Goal: Task Accomplishment & Management: Use online tool/utility

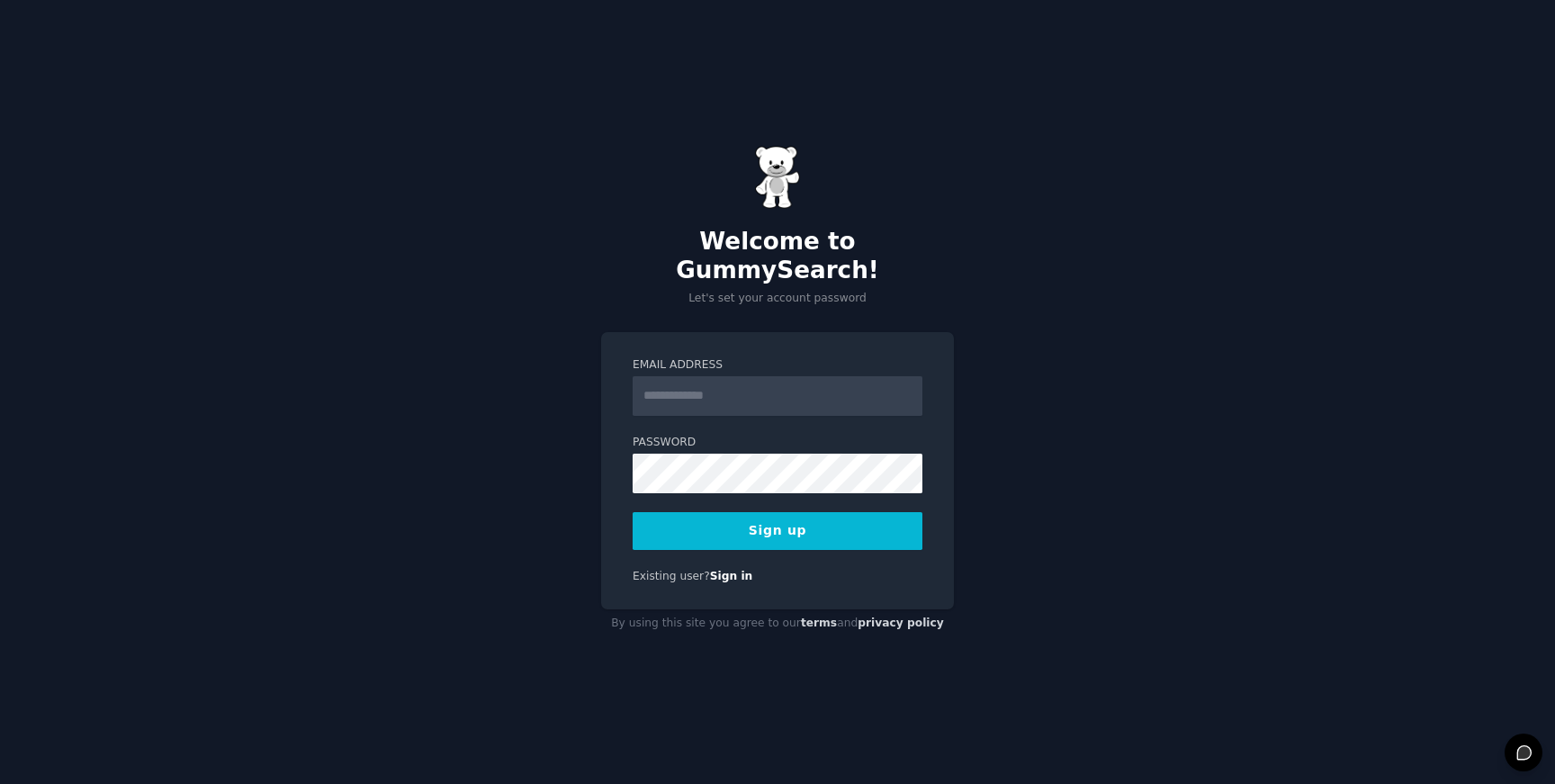
click at [702, 376] on input "Email Address" at bounding box center [778, 396] width 290 height 40
type input "**********"
click at [844, 520] on button "Sign up" at bounding box center [778, 531] width 290 height 38
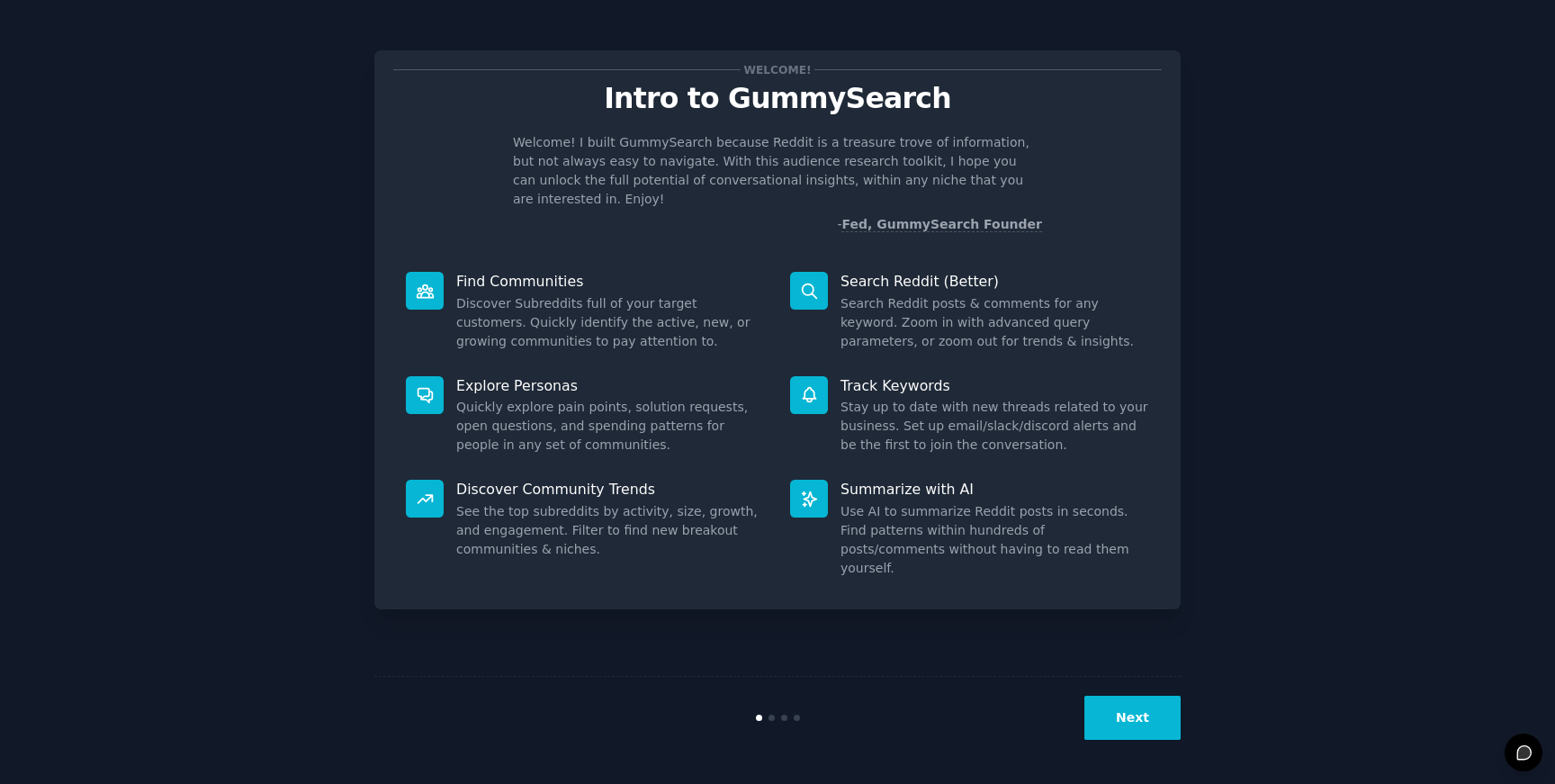
click at [1152, 734] on button "Next" at bounding box center [1133, 717] width 96 height 44
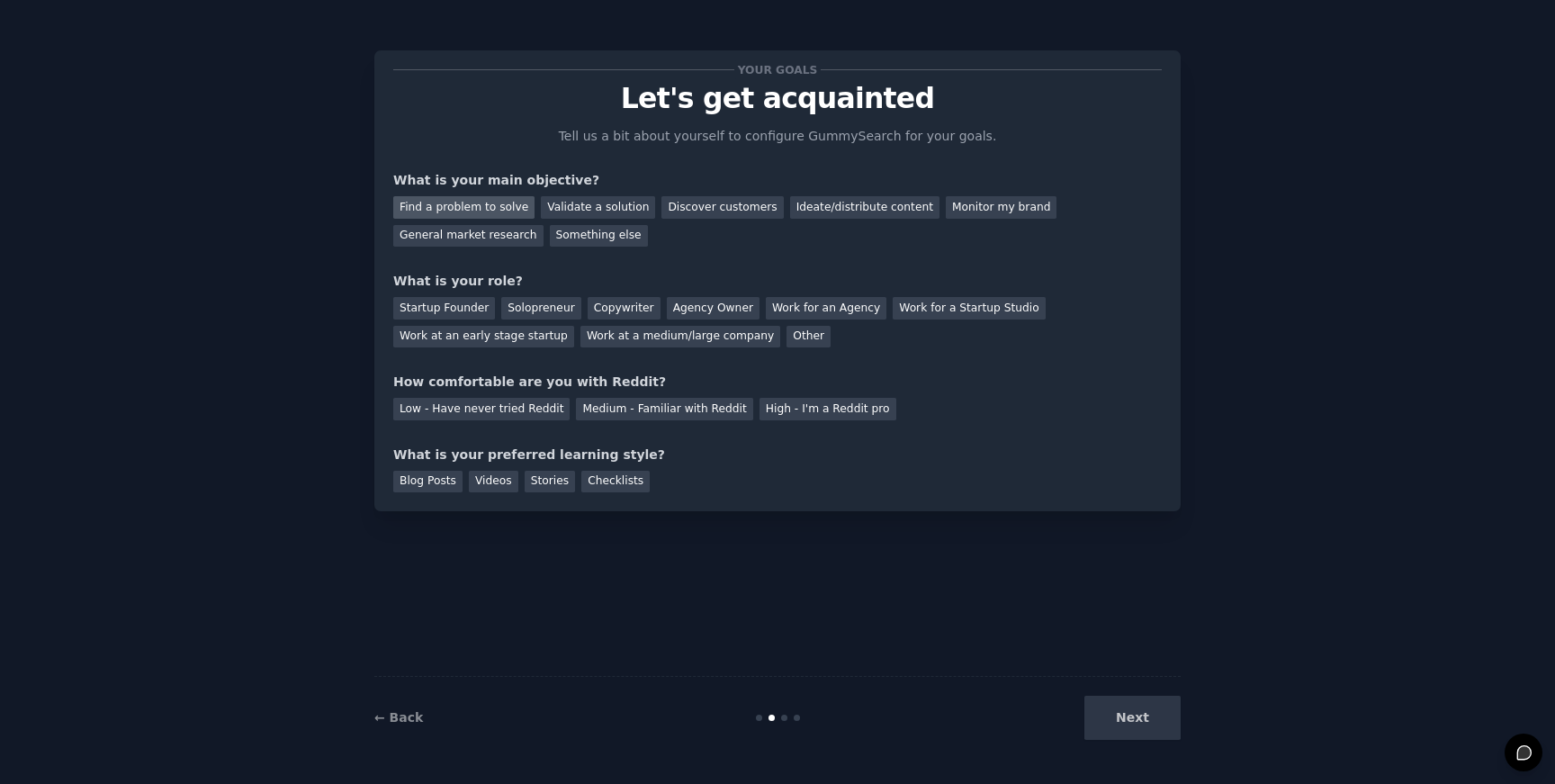
click at [466, 208] on div "Find a problem to solve" at bounding box center [464, 208] width 142 height 23
click at [973, 199] on div "Monitor my brand" at bounding box center [1000, 208] width 111 height 23
click at [943, 311] on div "Work for a Startup Studio" at bounding box center [968, 308] width 152 height 23
click at [452, 312] on div "Startup Founder" at bounding box center [444, 308] width 102 height 23
click at [539, 302] on div "Solopreneur" at bounding box center [541, 308] width 79 height 23
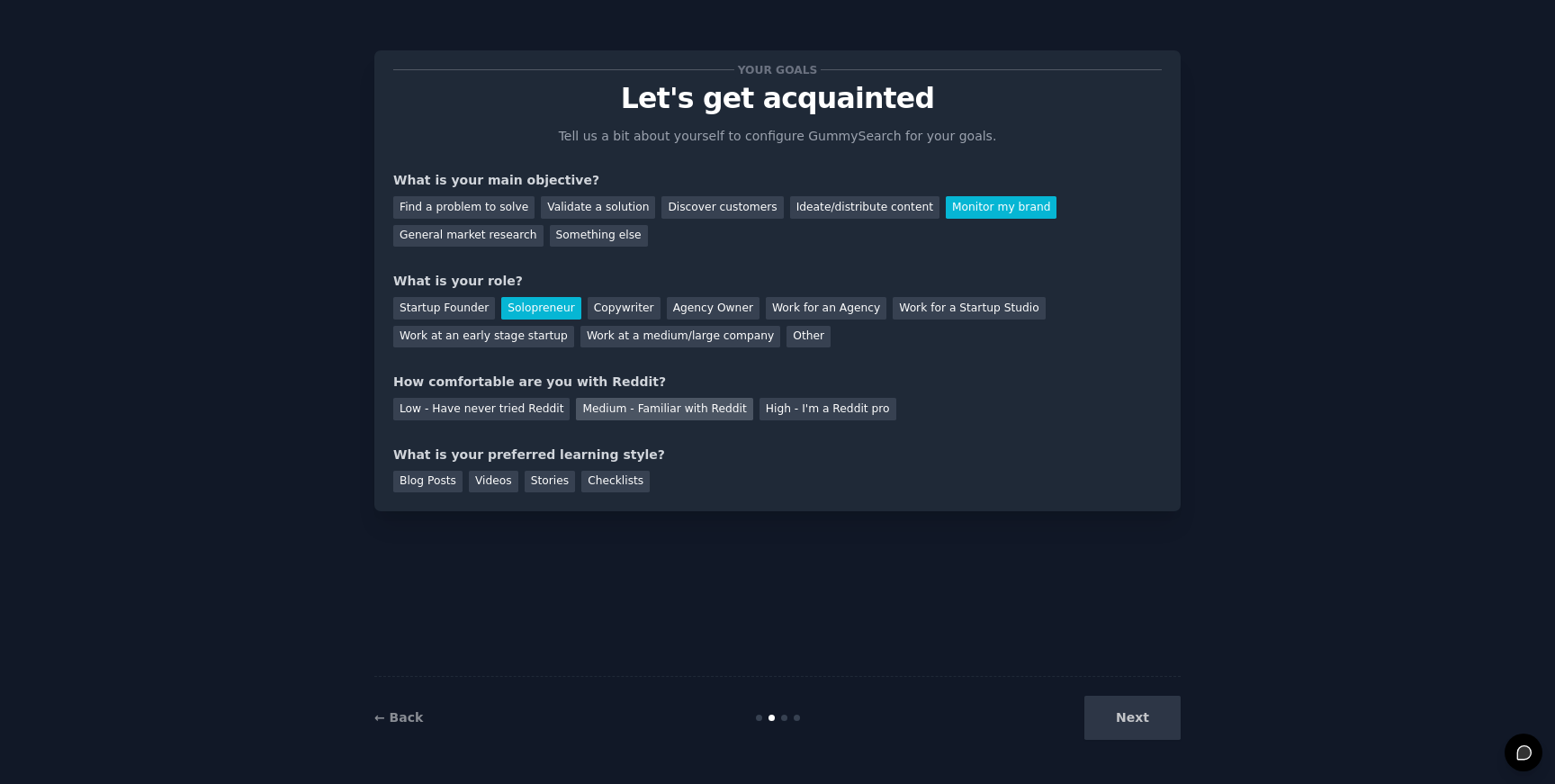
click at [636, 412] on div "Medium - Familiar with Reddit" at bounding box center [664, 409] width 177 height 23
click at [433, 487] on div "Blog Posts" at bounding box center [427, 482] width 69 height 23
click at [1135, 719] on button "Next" at bounding box center [1133, 717] width 96 height 44
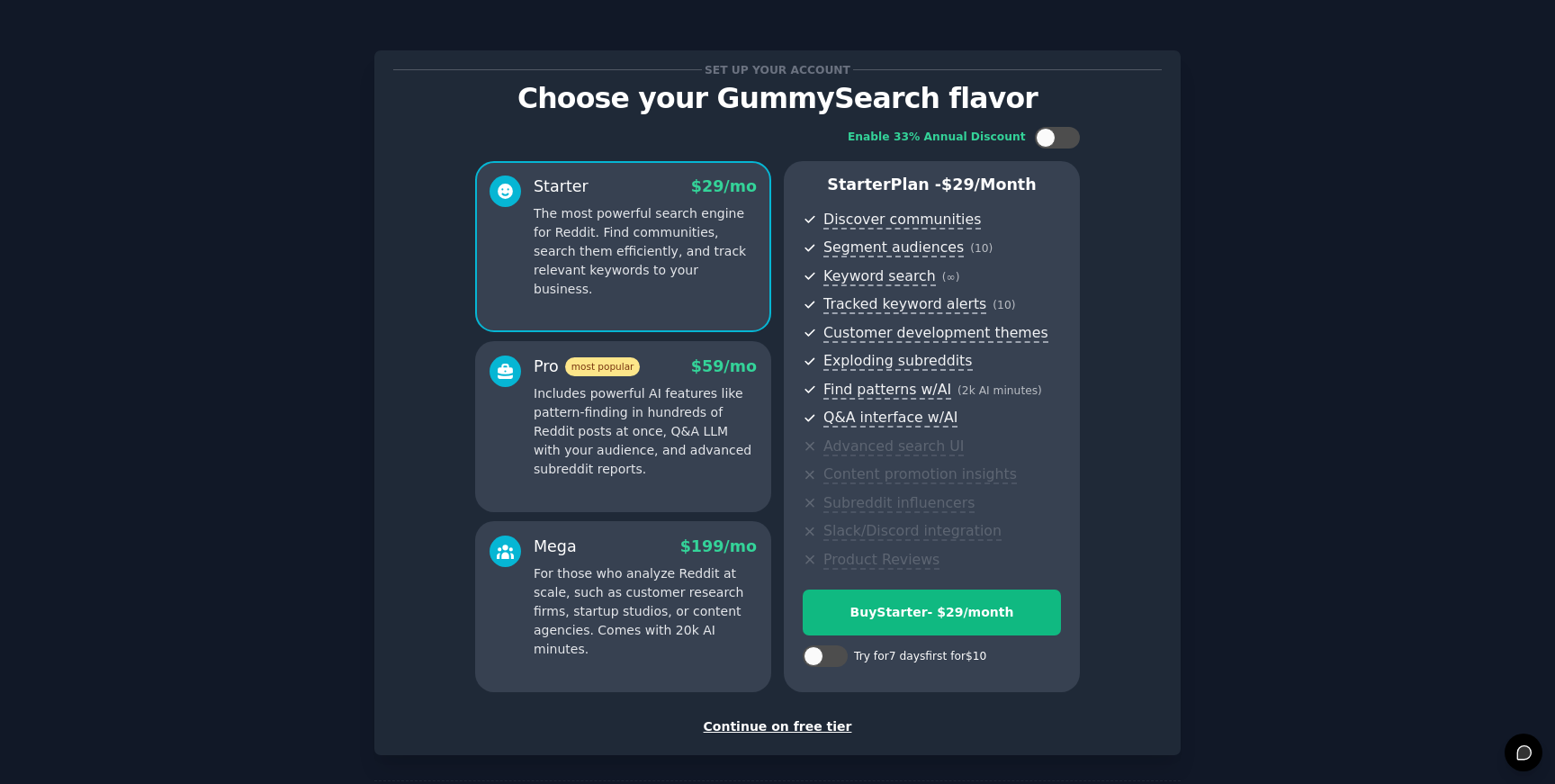
click at [1277, 425] on div "Set up your account Choose your GummySearch flavor Enable 33% Annual Discount S…" at bounding box center [778, 432] width 1505 height 812
click at [793, 730] on div "Continue on free tier" at bounding box center [777, 726] width 768 height 19
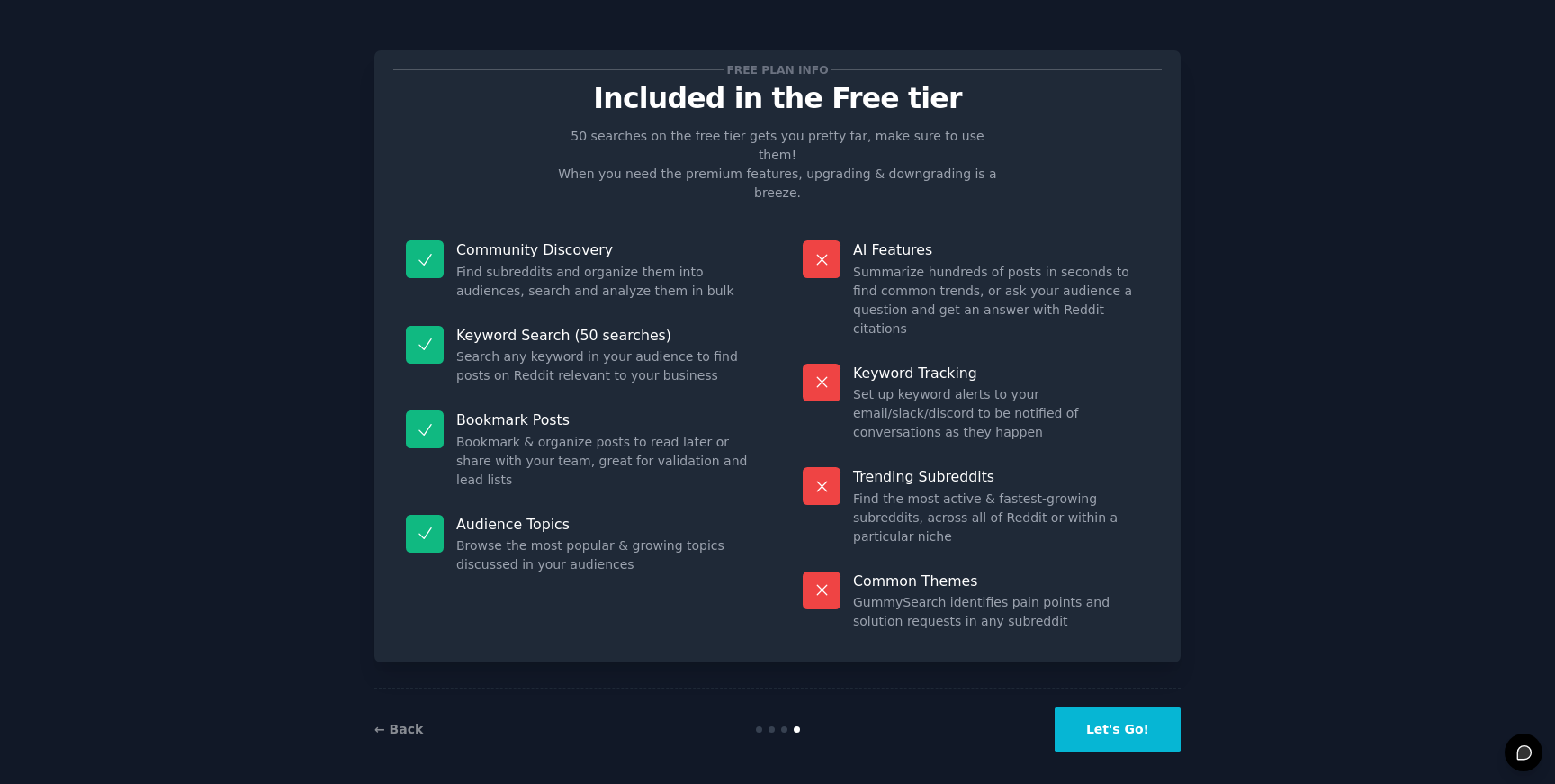
click at [1132, 724] on button "Let's Go!" at bounding box center [1117, 729] width 126 height 44
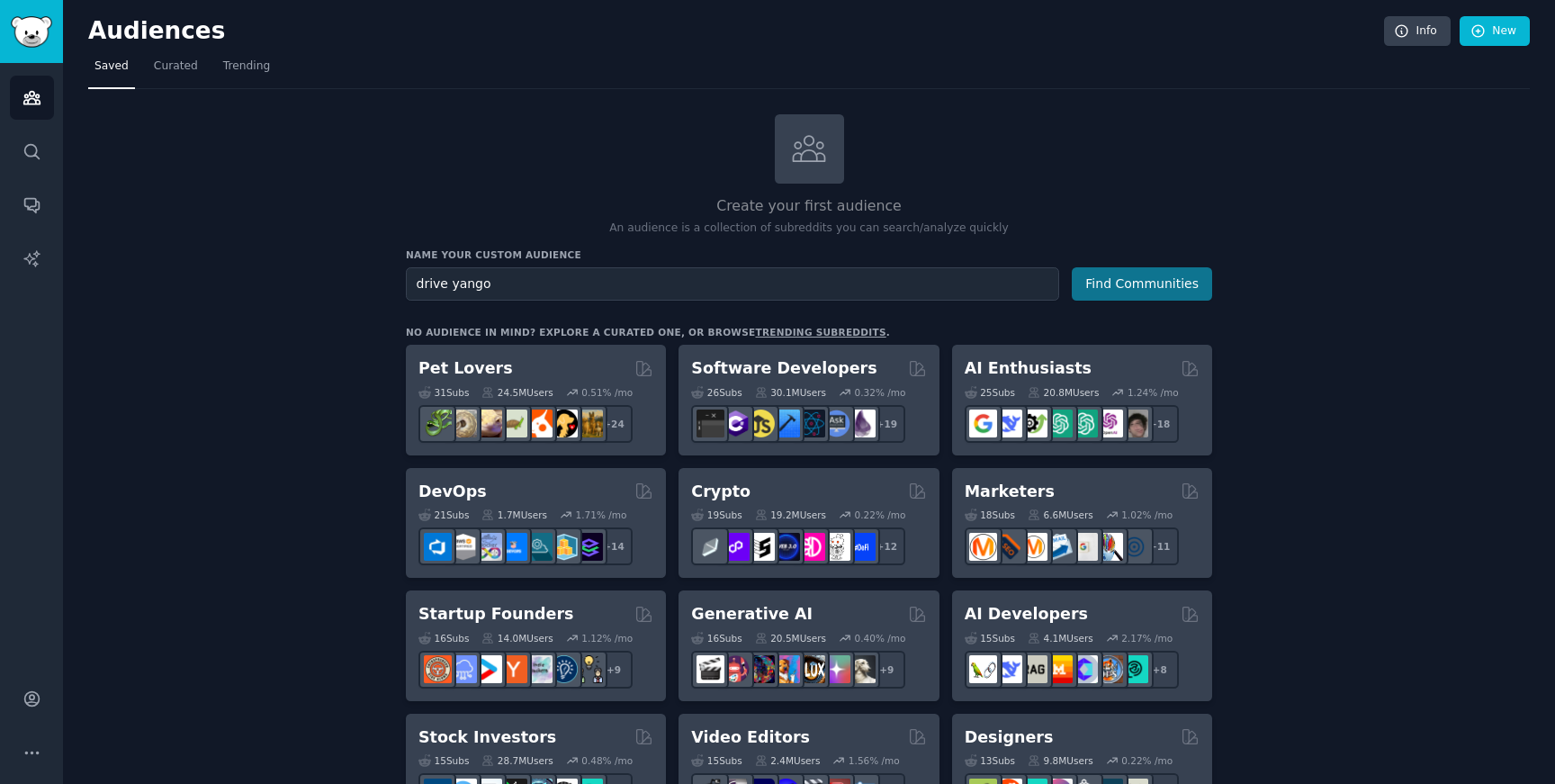
type input "drive yango"
click at [1144, 275] on button "Find Communities" at bounding box center [1141, 283] width 141 height 33
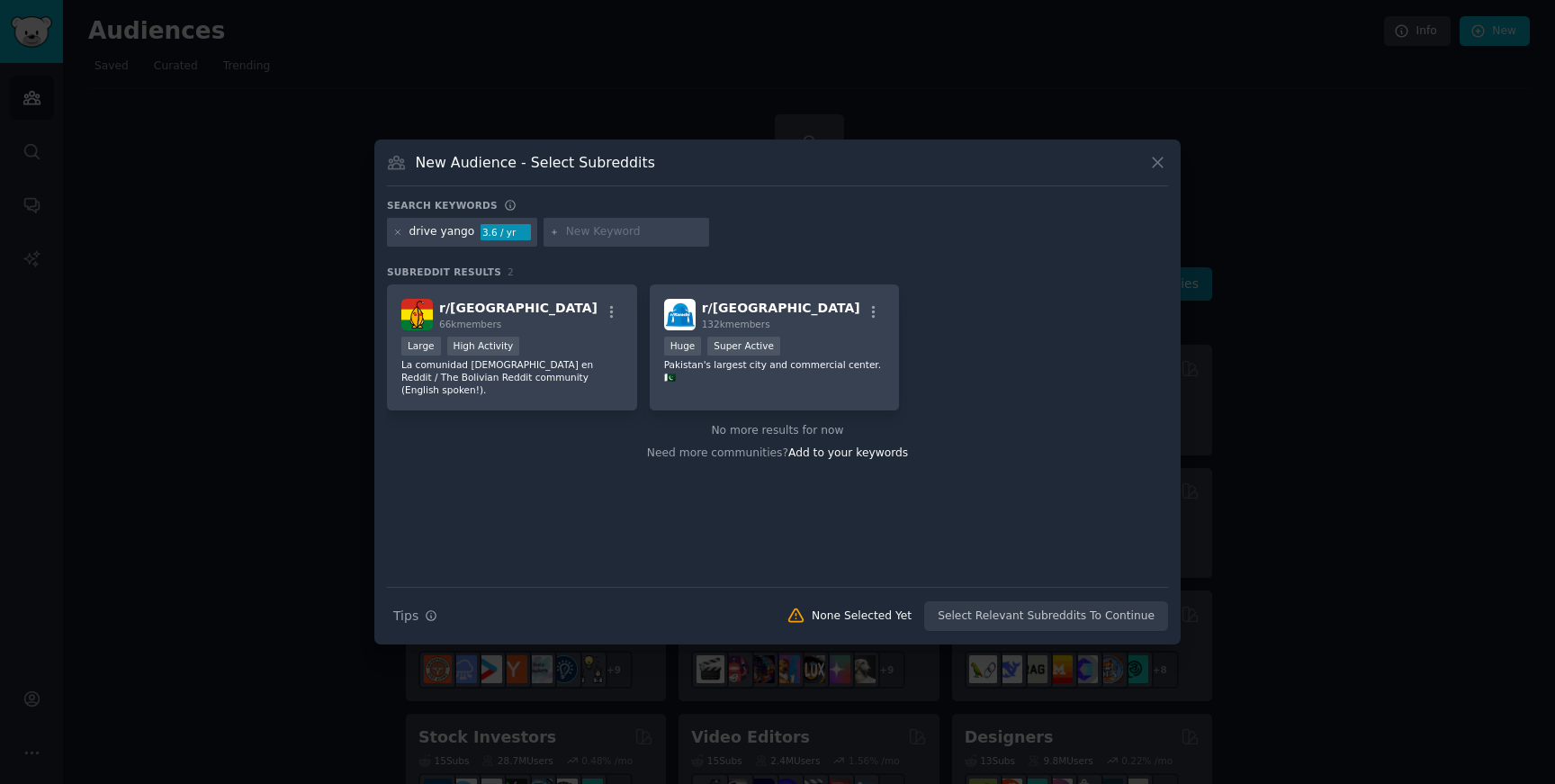
click at [1159, 164] on icon at bounding box center [1157, 163] width 9 height 9
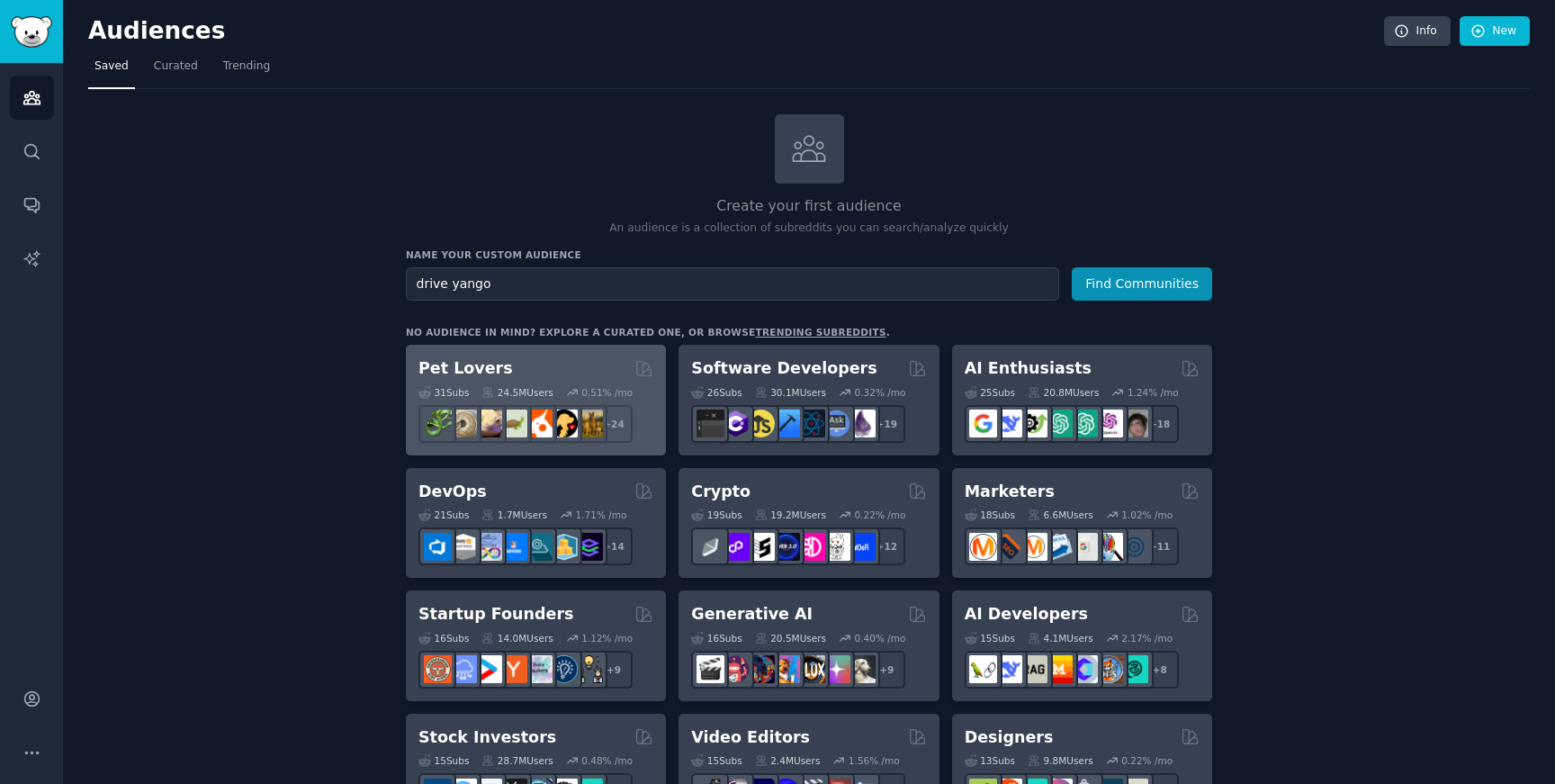
click at [583, 357] on div "Pet Lovers" at bounding box center [536, 368] width 235 height 23
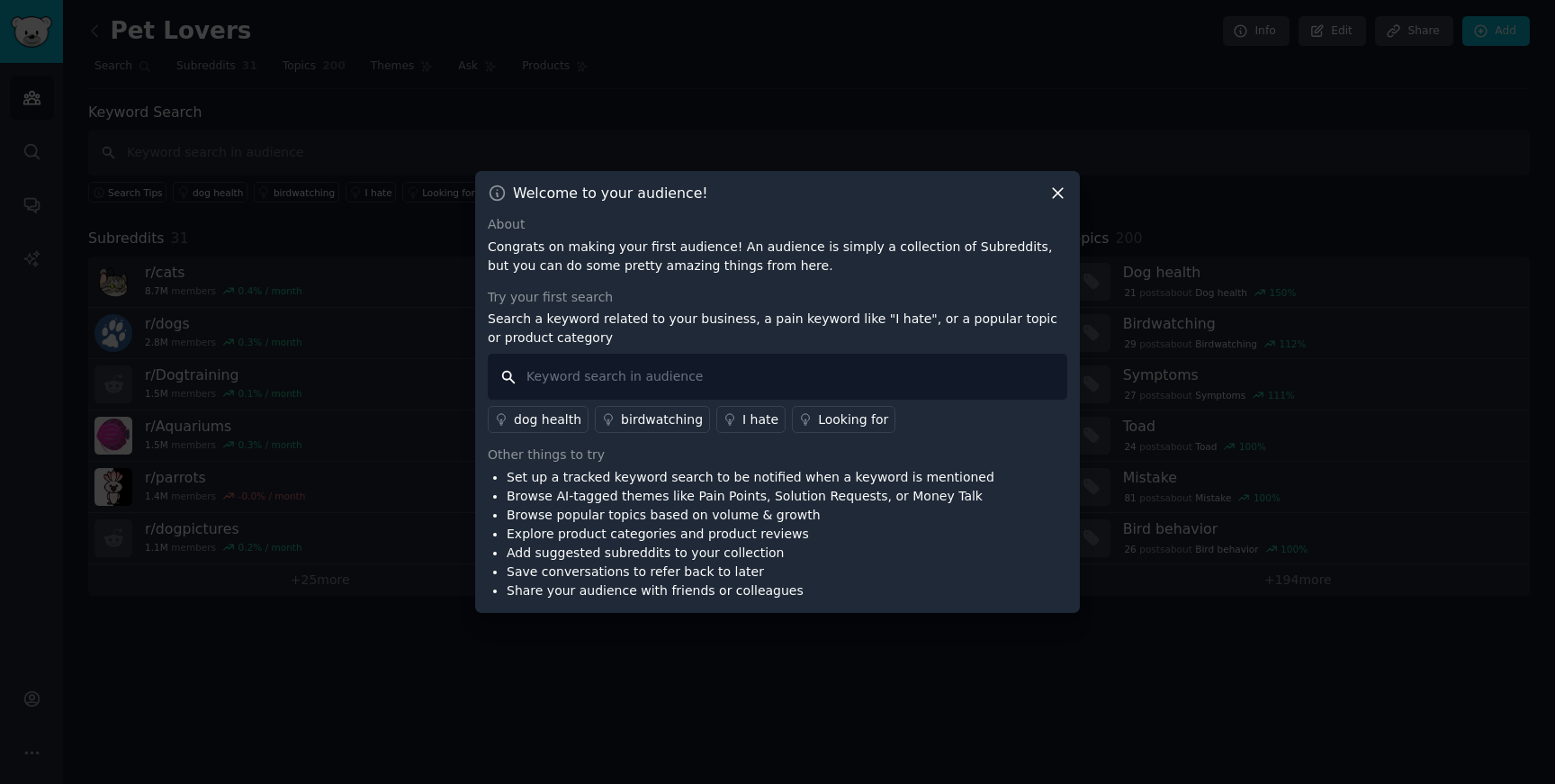
click at [671, 373] on input "text" at bounding box center [777, 376] width 579 height 46
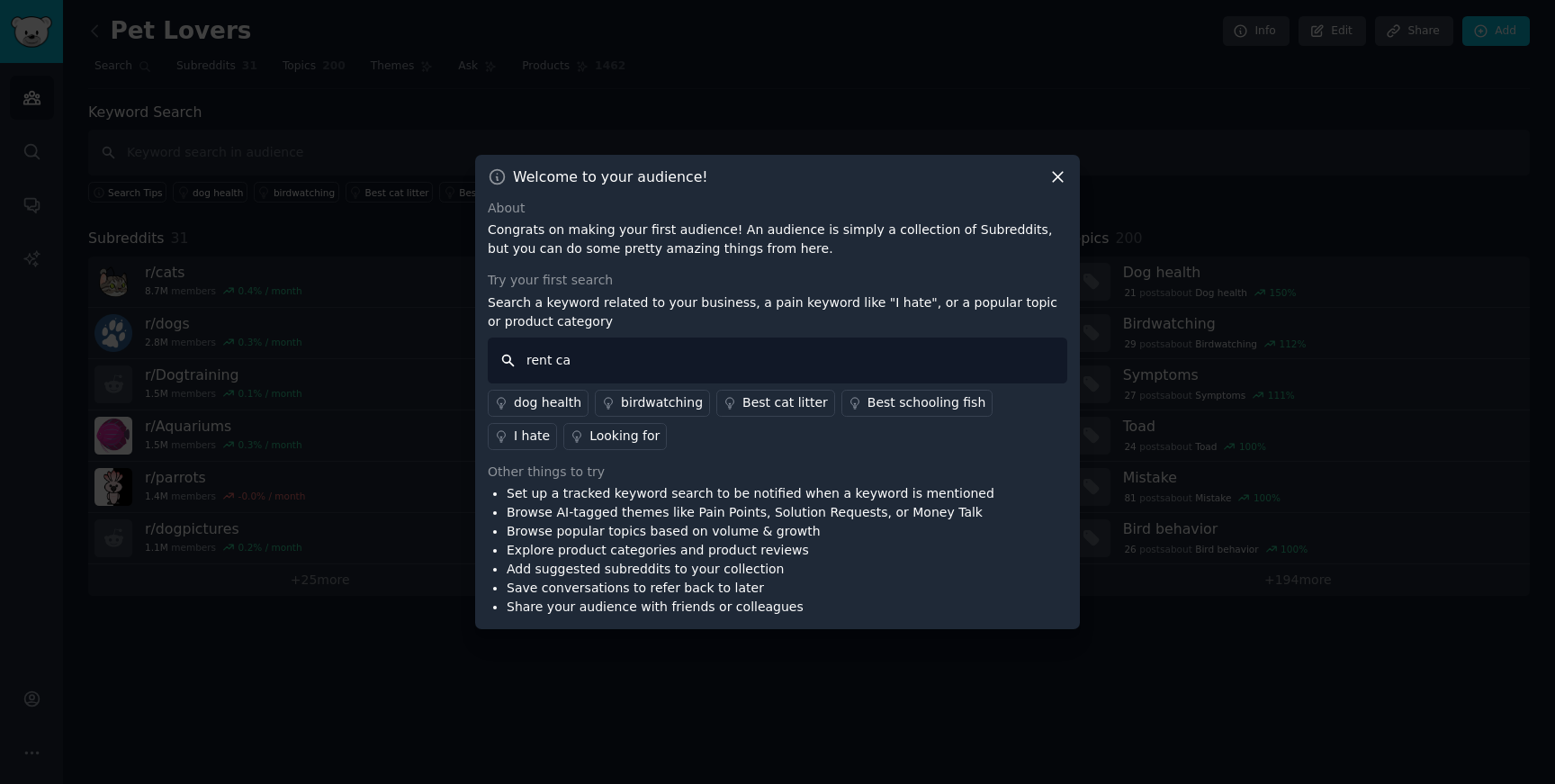
type input "rent car"
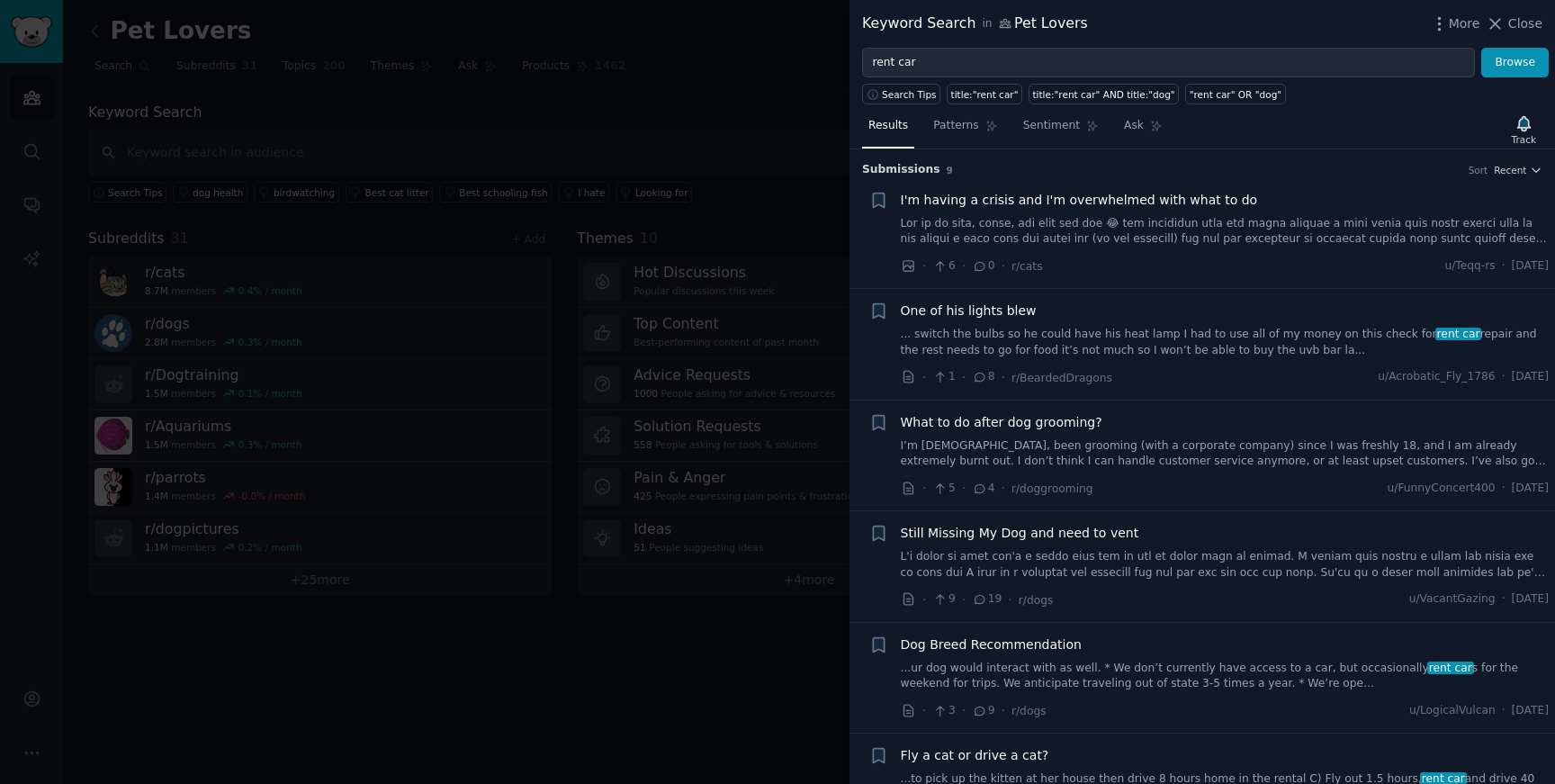
click at [557, 603] on div at bounding box center [778, 392] width 1555 height 784
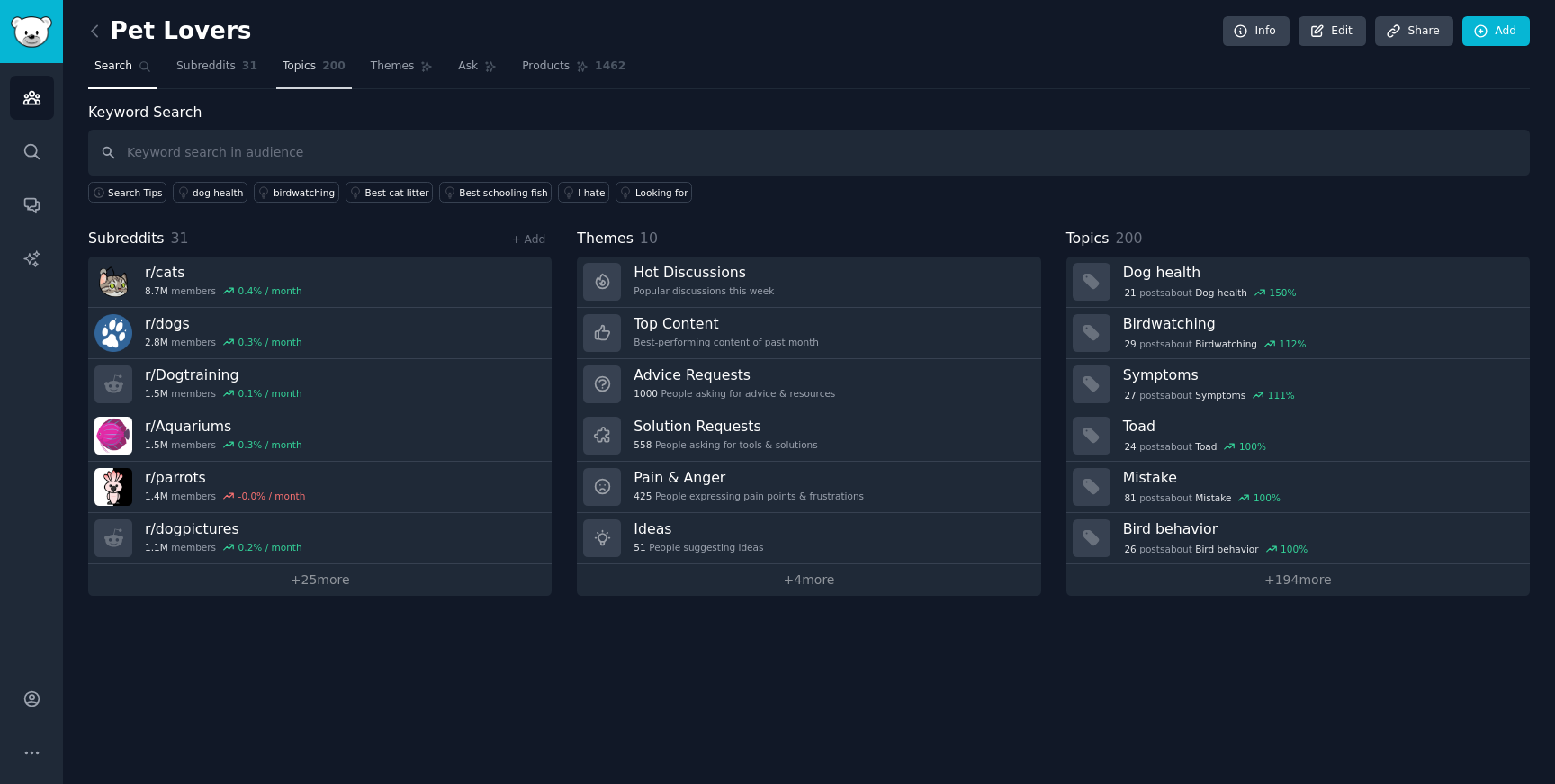
click at [316, 68] on link "Topics 200" at bounding box center [314, 70] width 76 height 37
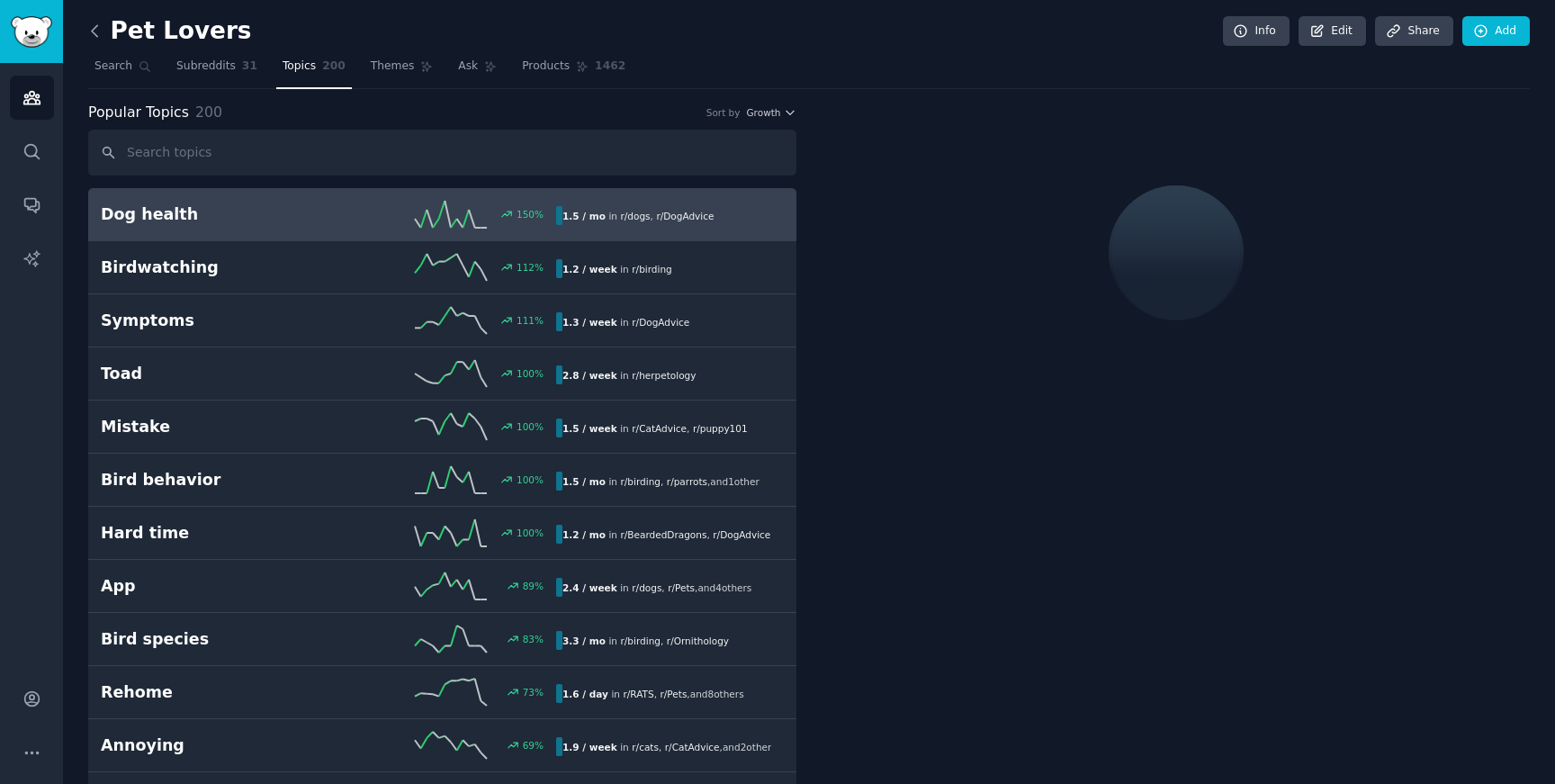
click at [92, 27] on icon at bounding box center [94, 31] width 19 height 19
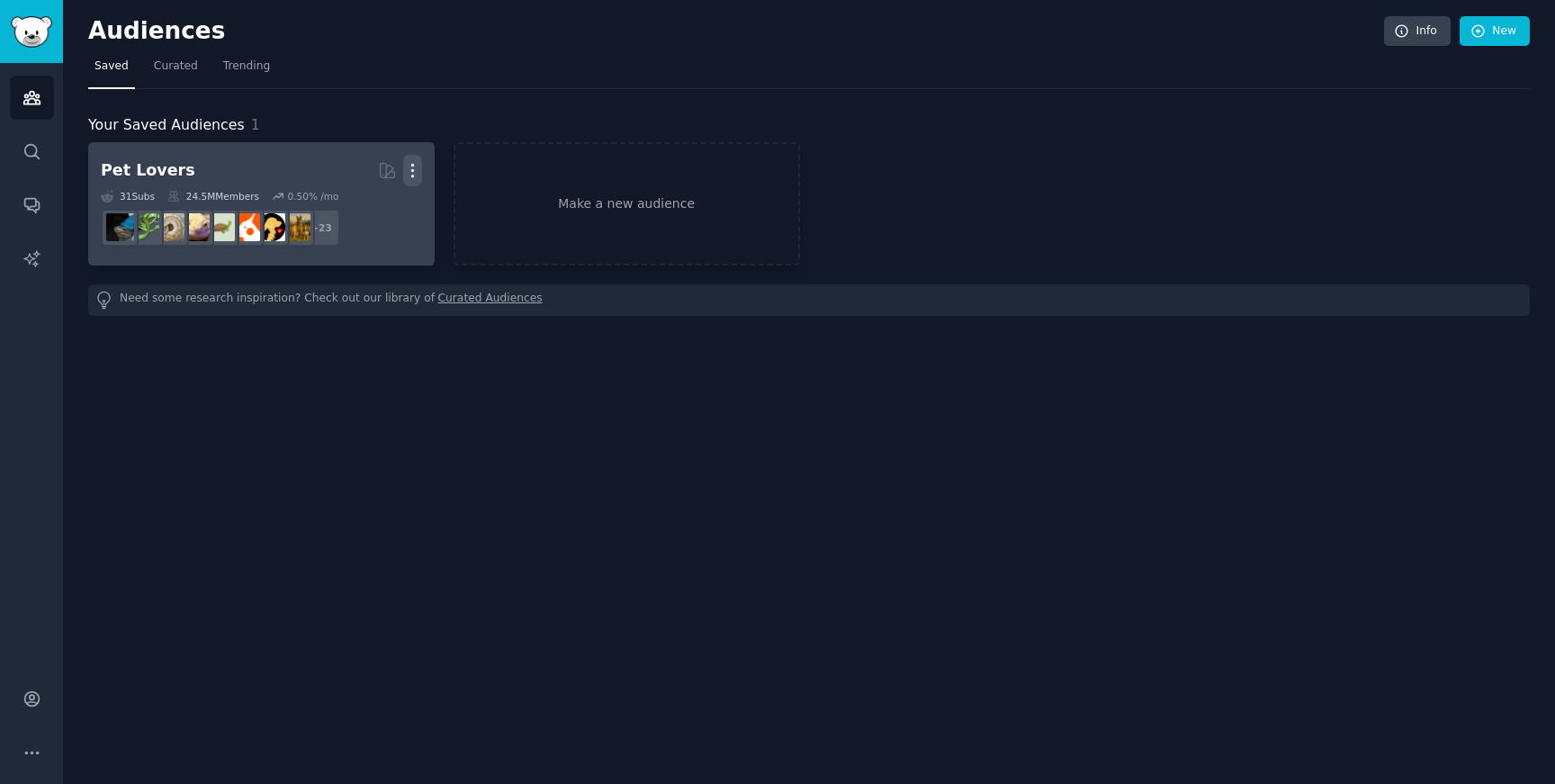
click at [413, 170] on icon "button" at bounding box center [412, 170] width 2 height 12
click at [369, 206] on p "Delete" at bounding box center [364, 209] width 42 height 19
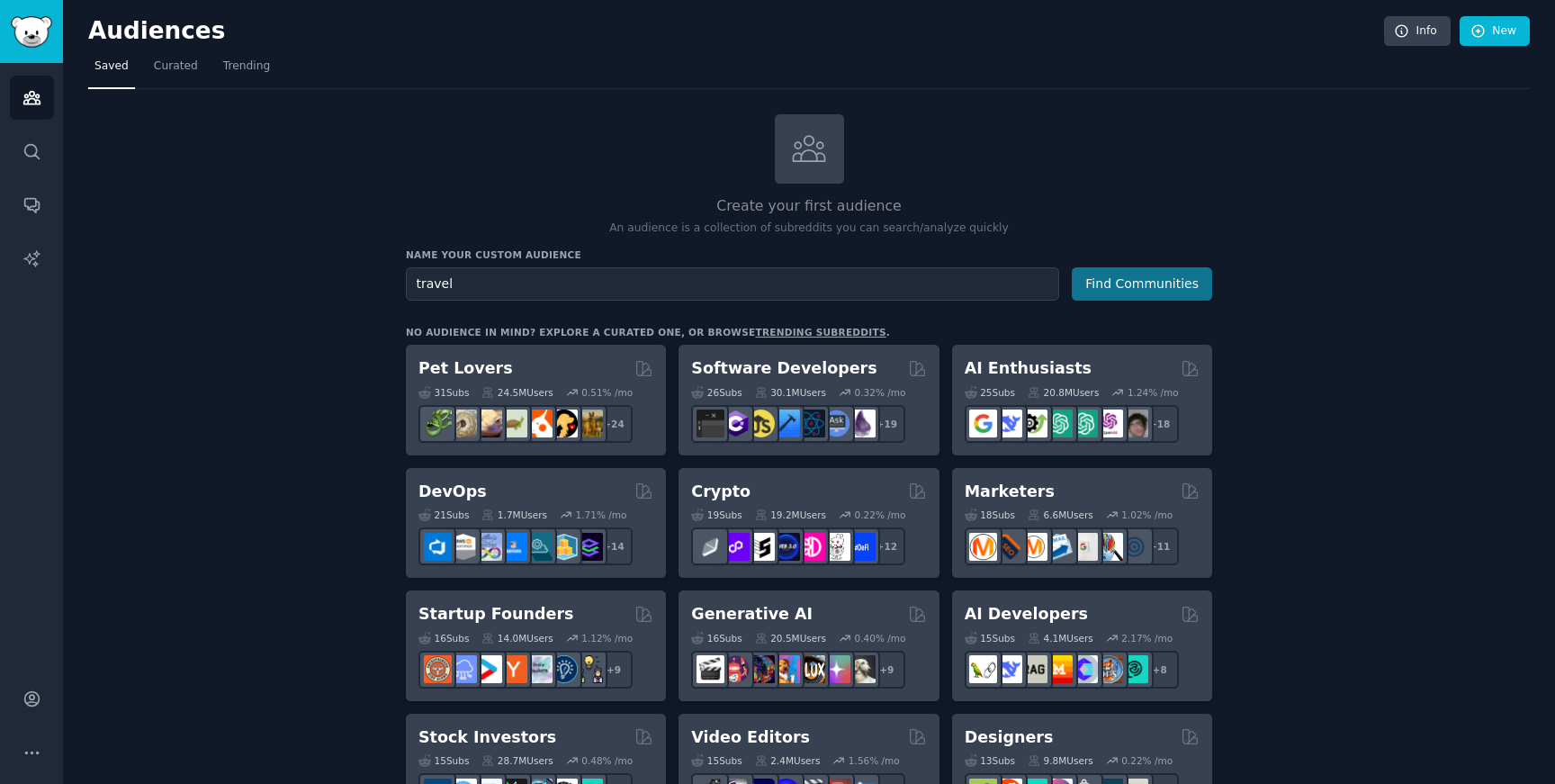
type input "travel"
click at [1171, 276] on button "Find Communities" at bounding box center [1141, 283] width 141 height 33
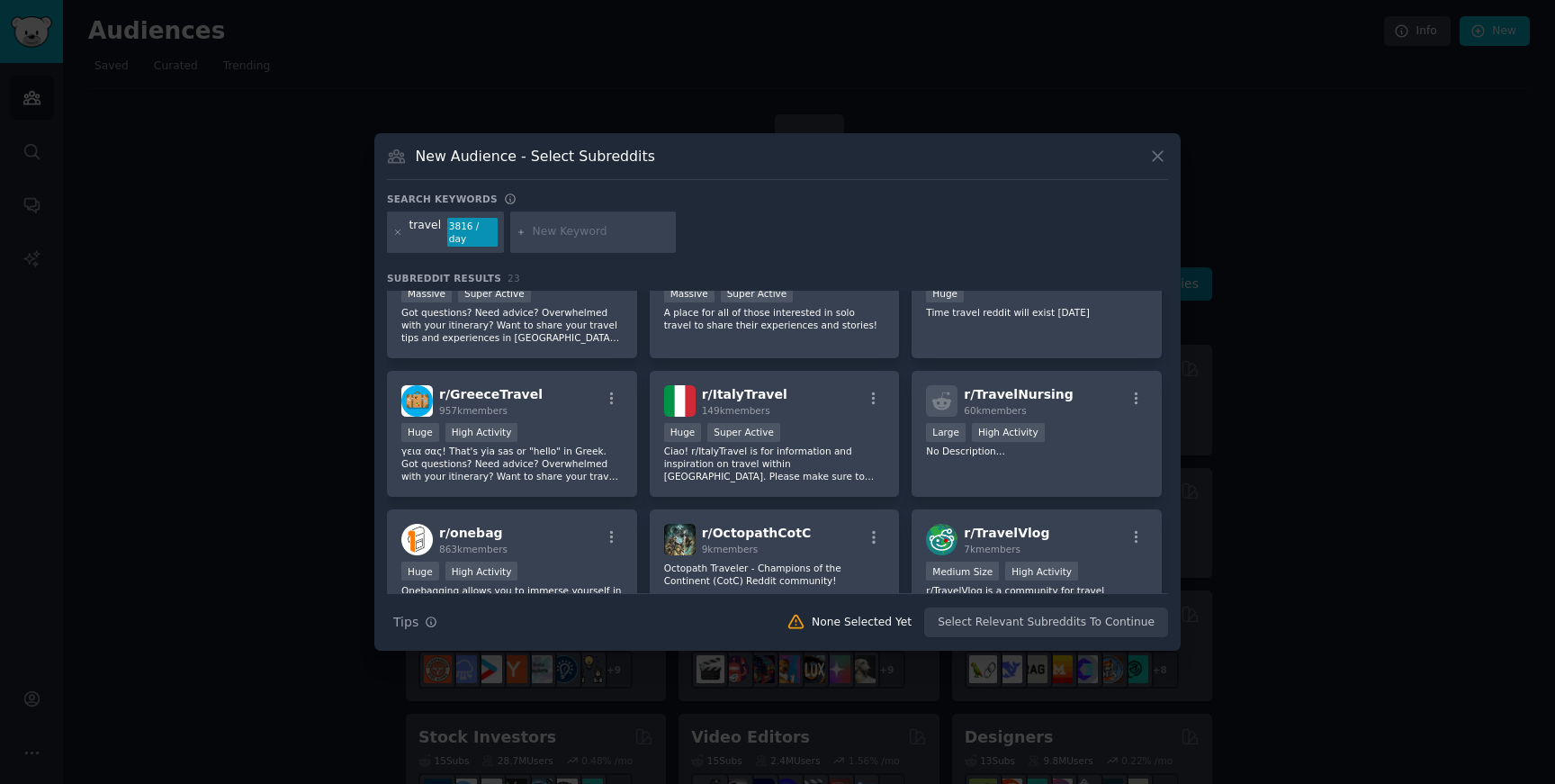
scroll to position [199, 0]
click at [852, 456] on p "Ciao! r/ItalyTravel is for information and inspiration on travel within [GEOGRA…" at bounding box center [775, 462] width 221 height 38
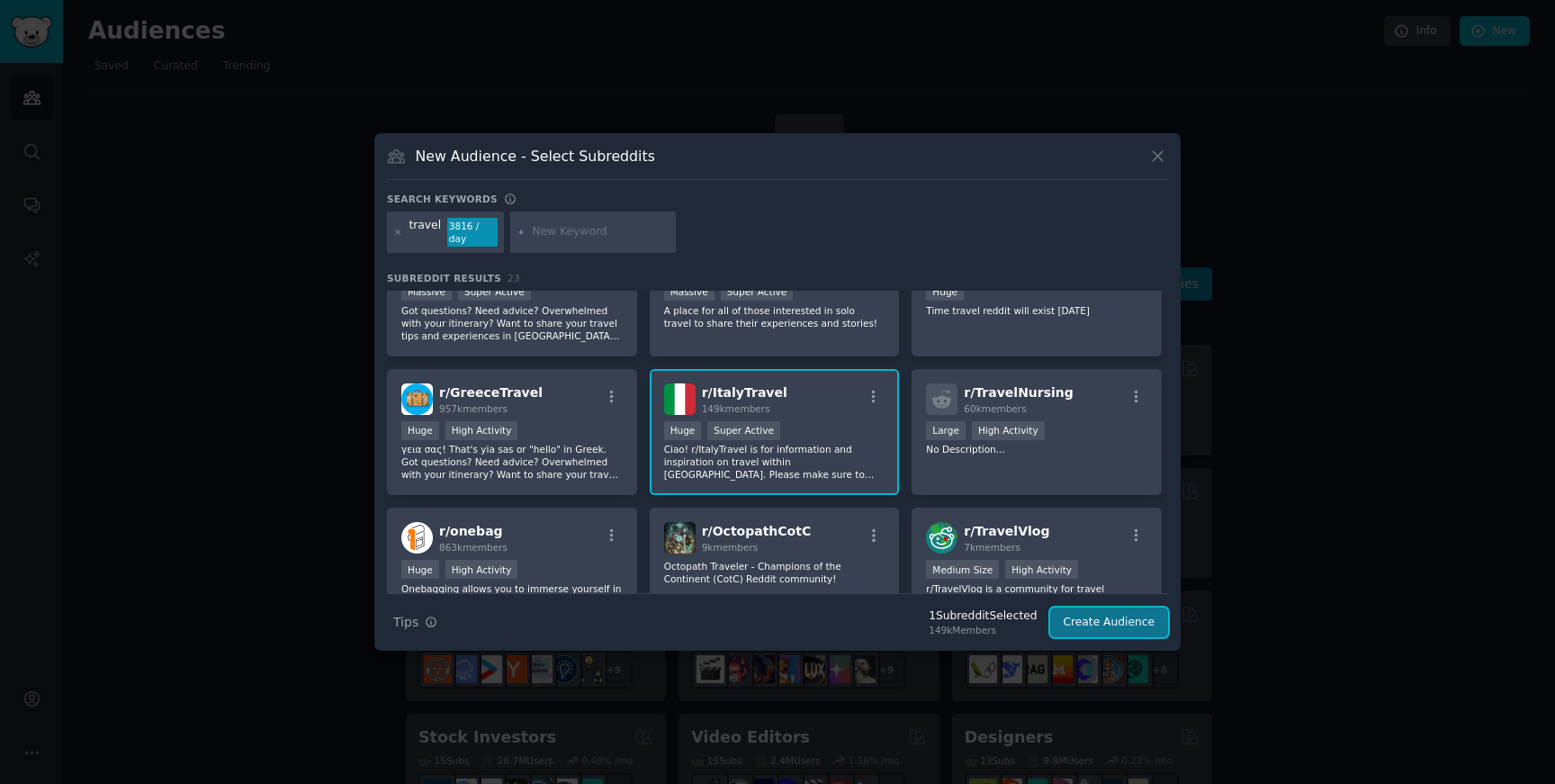
click at [1135, 625] on button "Create Audience" at bounding box center [1110, 622] width 119 height 30
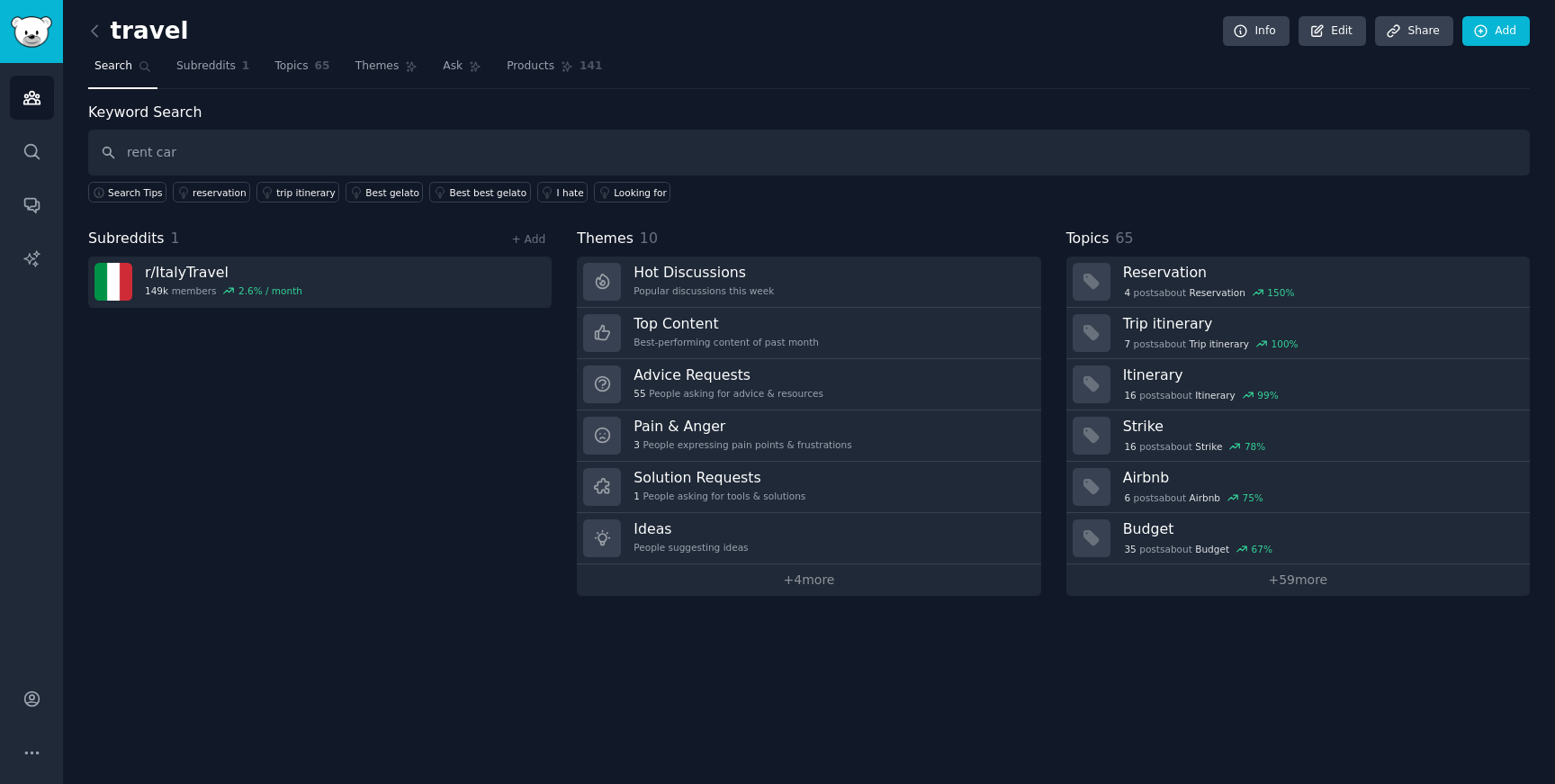
type input "rent car"
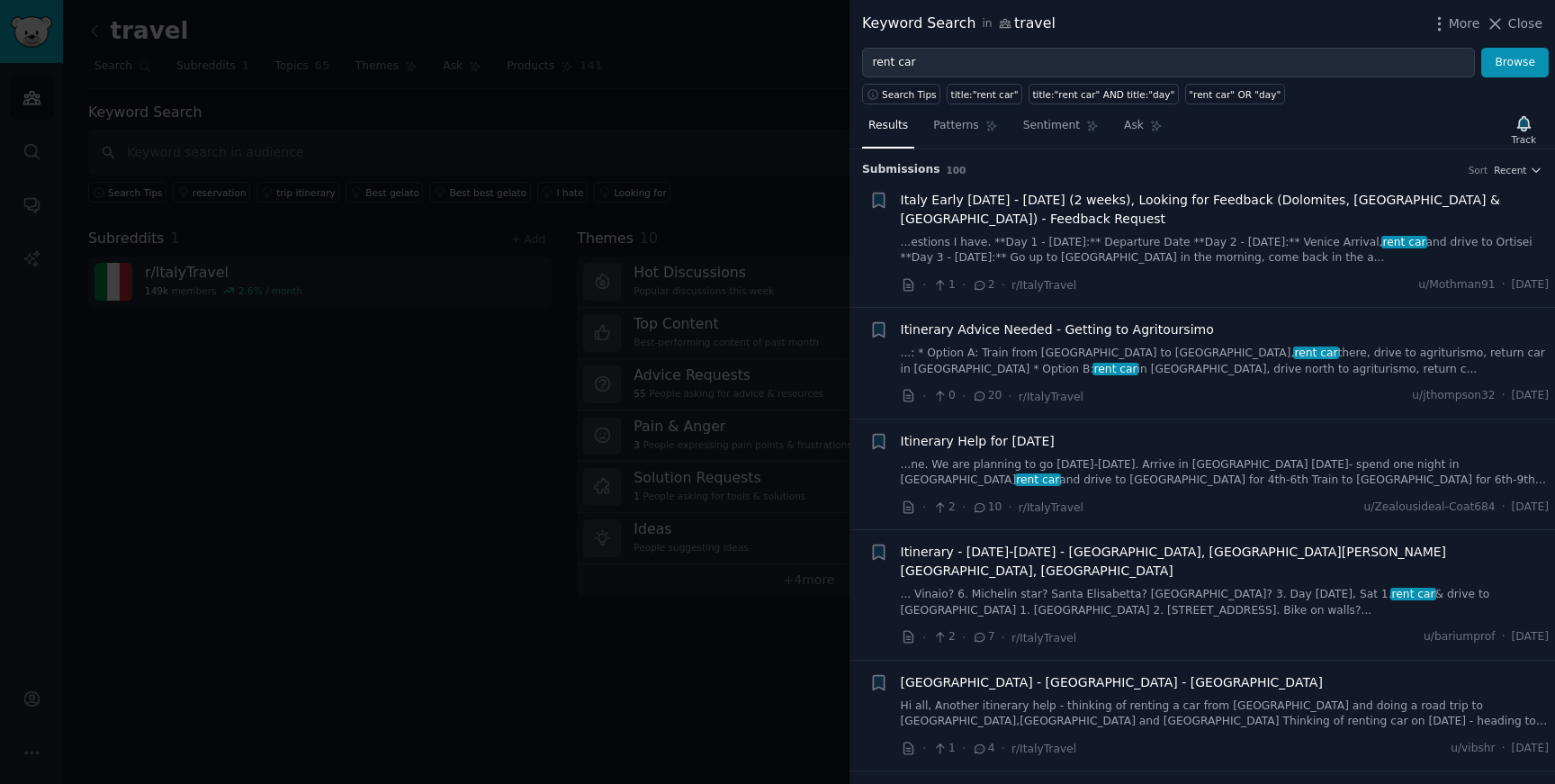
click at [537, 593] on div at bounding box center [778, 392] width 1555 height 784
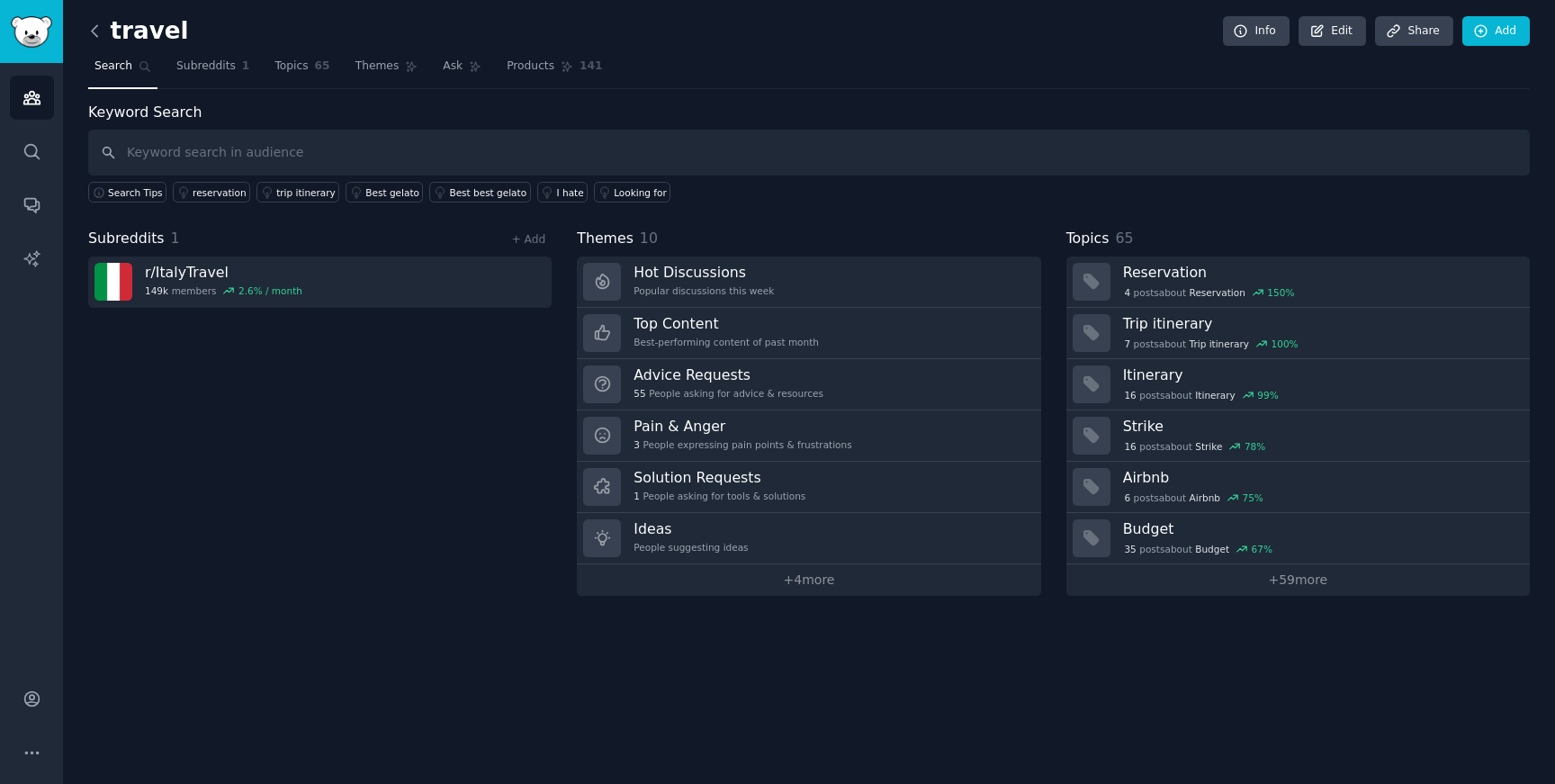
click at [91, 33] on icon at bounding box center [94, 31] width 19 height 19
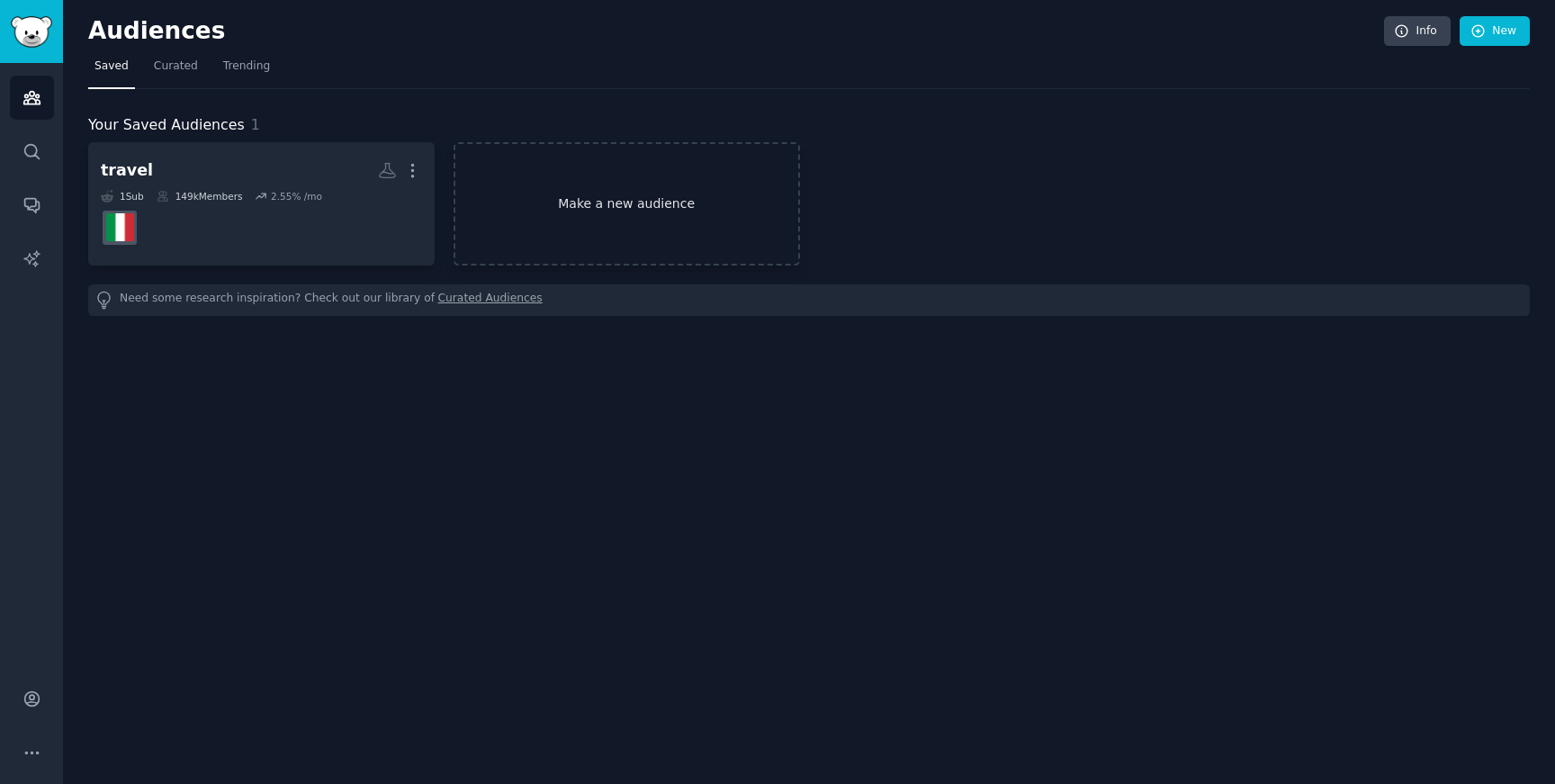
click at [668, 220] on link "Make a new audience" at bounding box center [626, 203] width 347 height 123
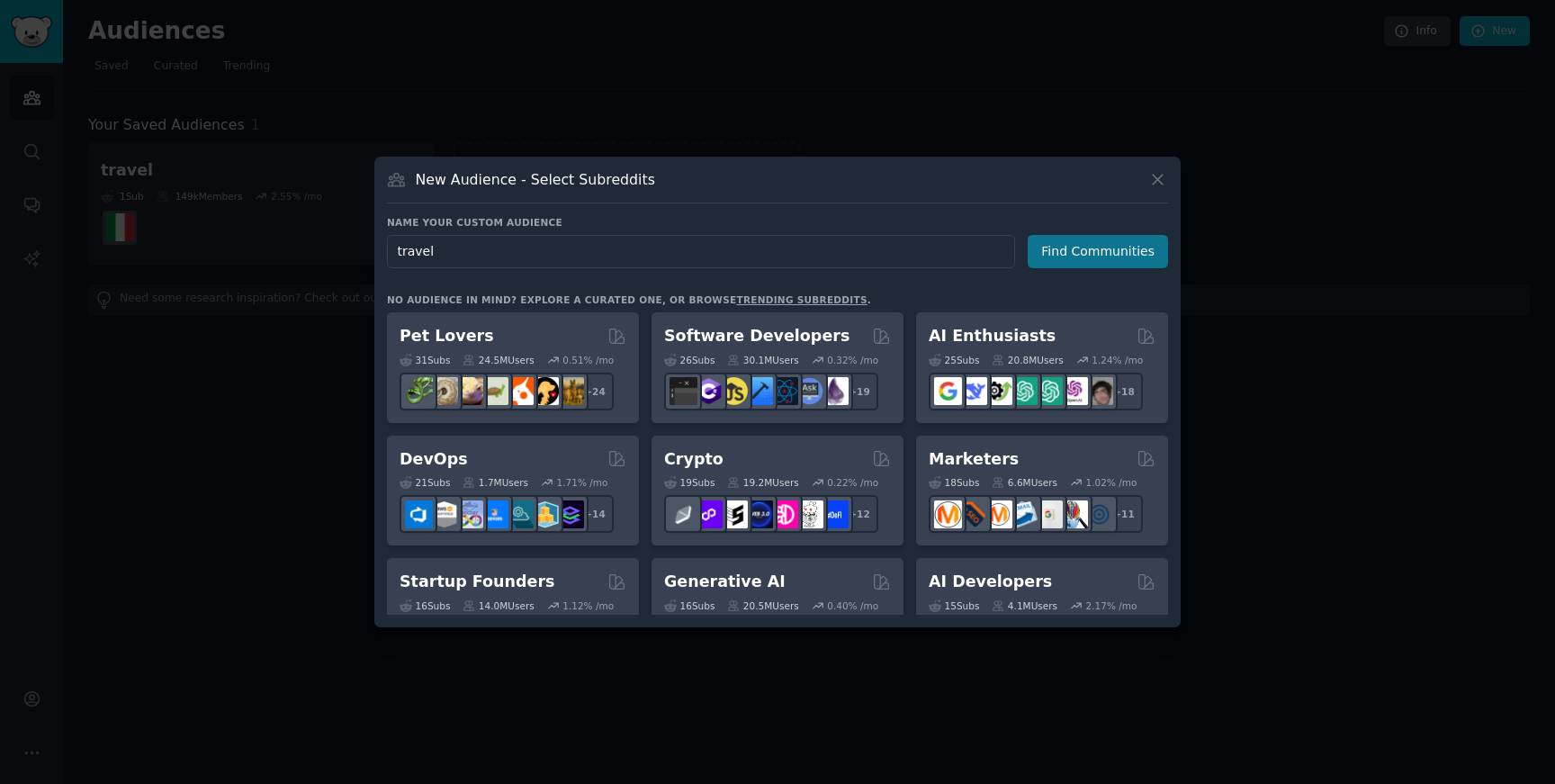
type input "travel"
click at [1102, 253] on button "Find Communities" at bounding box center [1098, 251] width 141 height 33
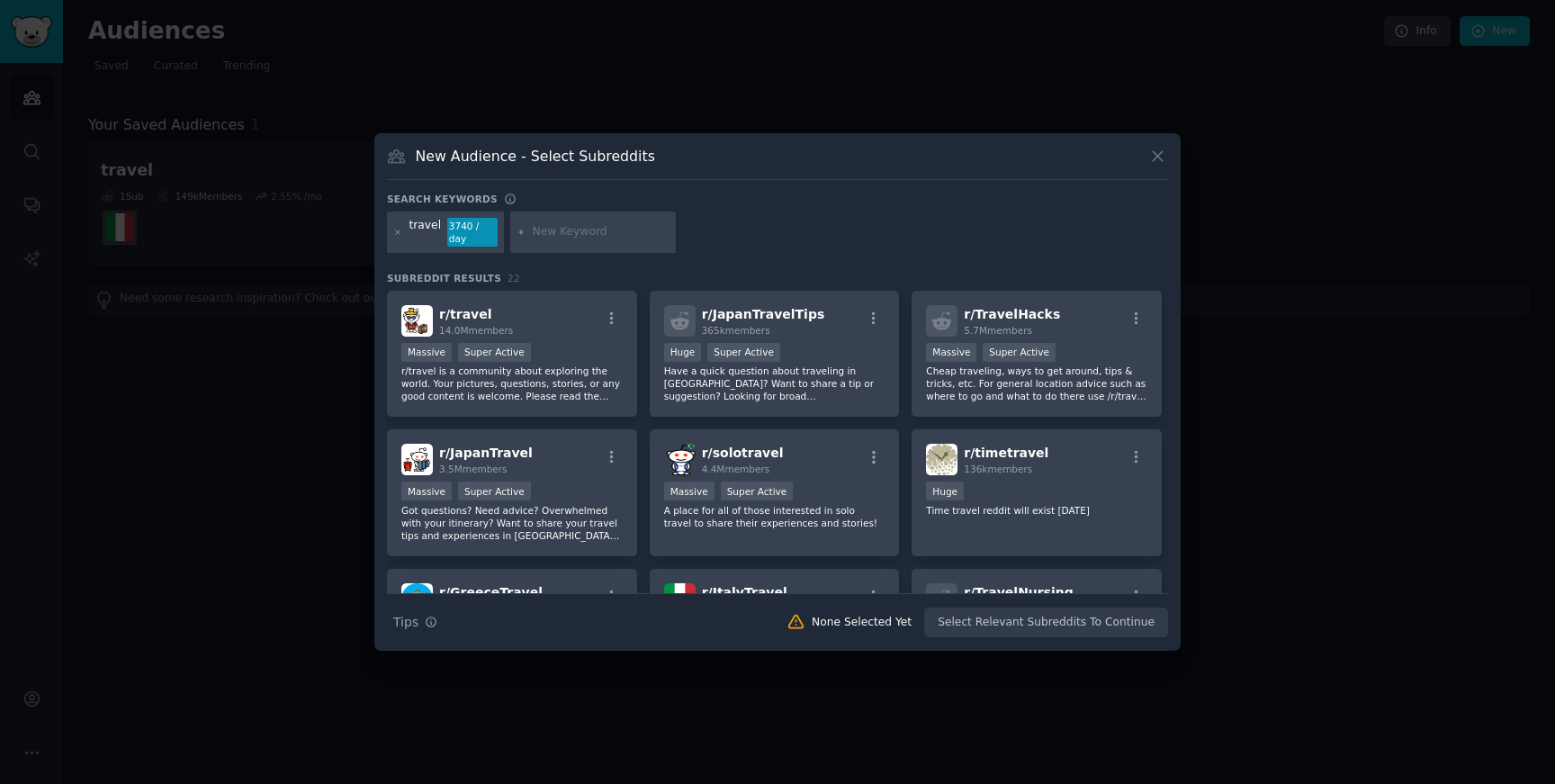
click at [555, 228] on input "text" at bounding box center [601, 231] width 137 height 16
type input "[GEOGRAPHIC_DATA]"
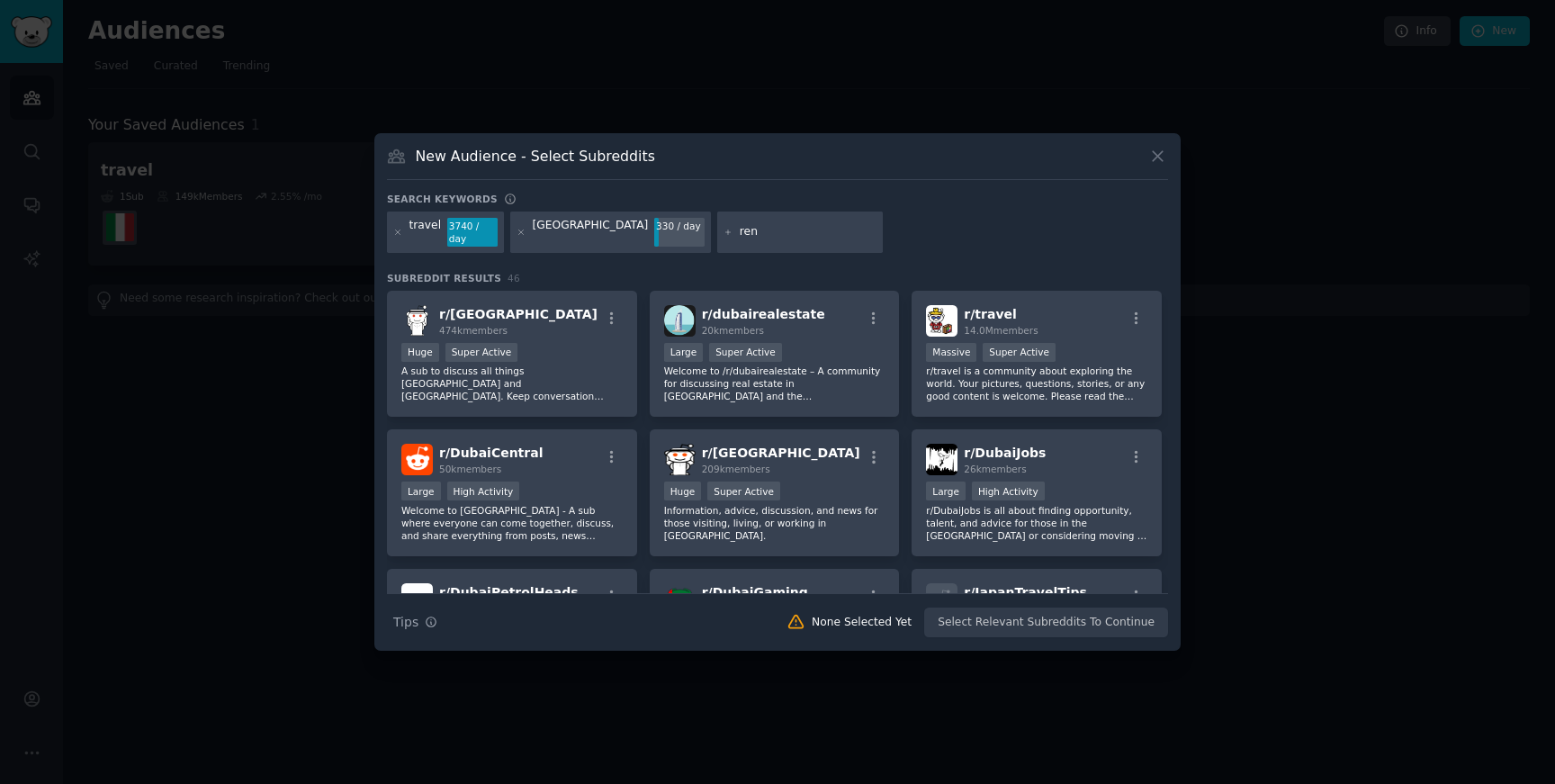
type input "rent"
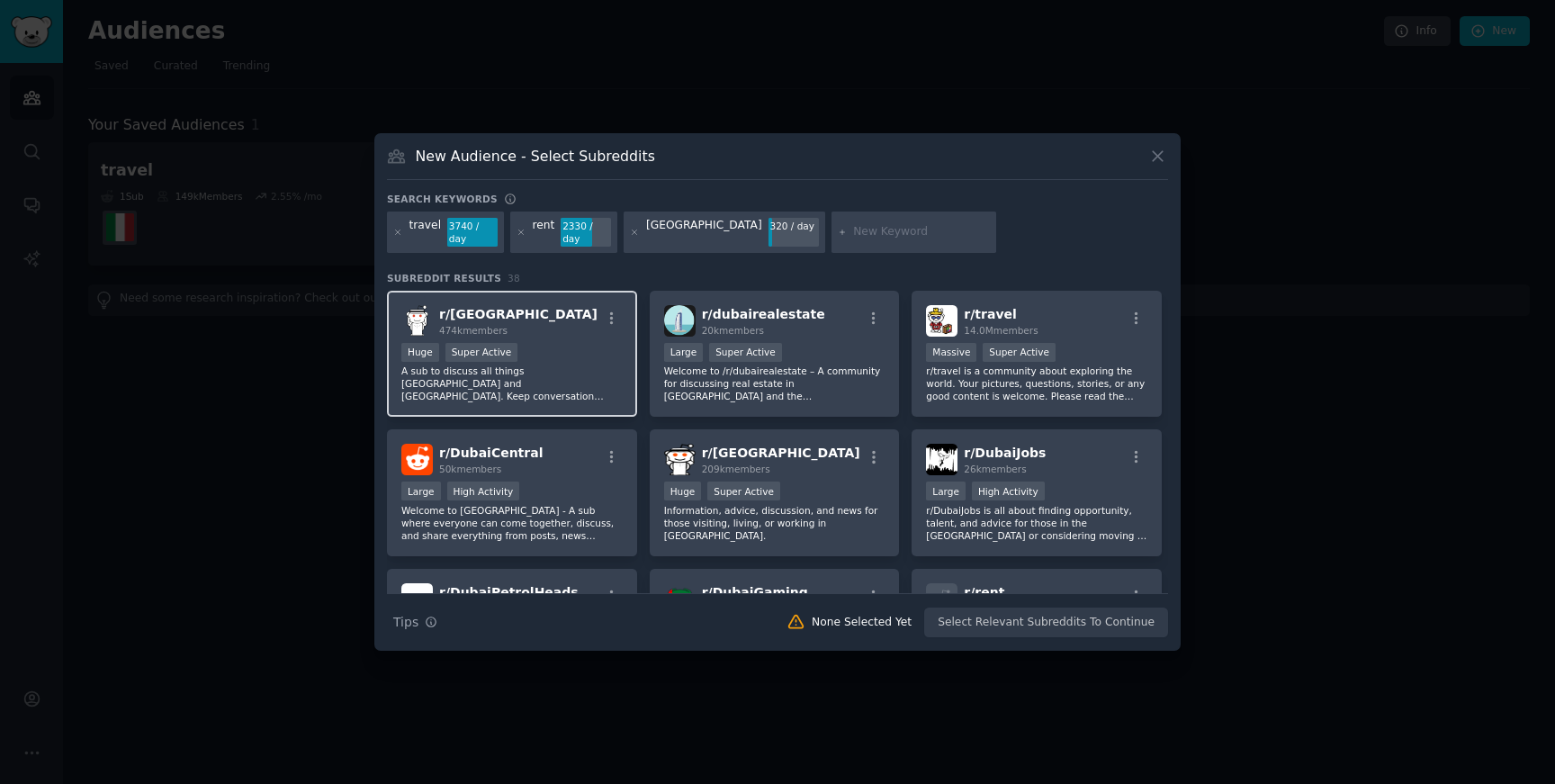
click at [559, 337] on div "r/ dubai 474k members Huge Super Active A sub to discuss all things [GEOGRAPHIC…" at bounding box center [512, 354] width 250 height 127
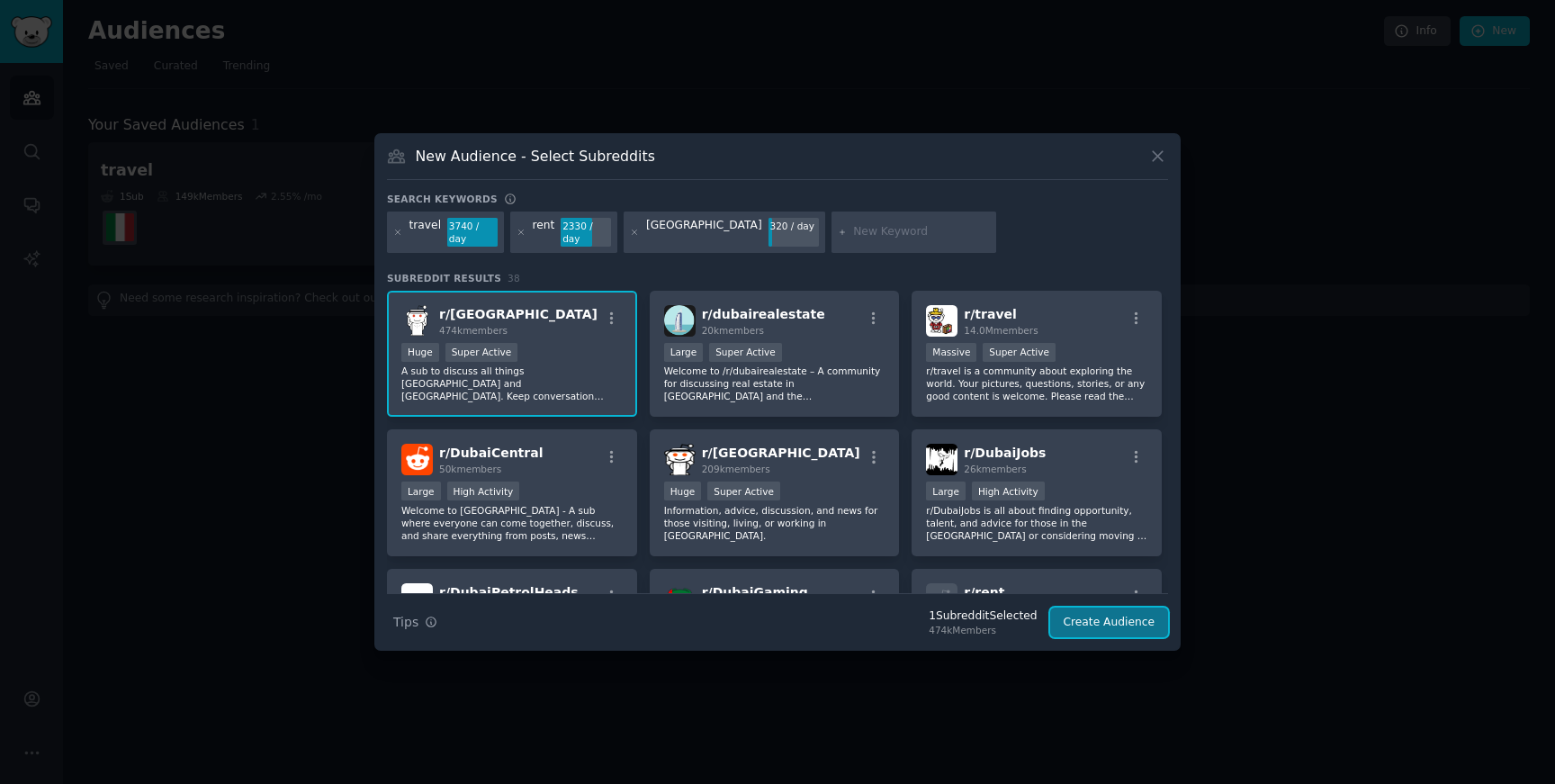
click at [1101, 628] on button "Create Audience" at bounding box center [1110, 622] width 119 height 30
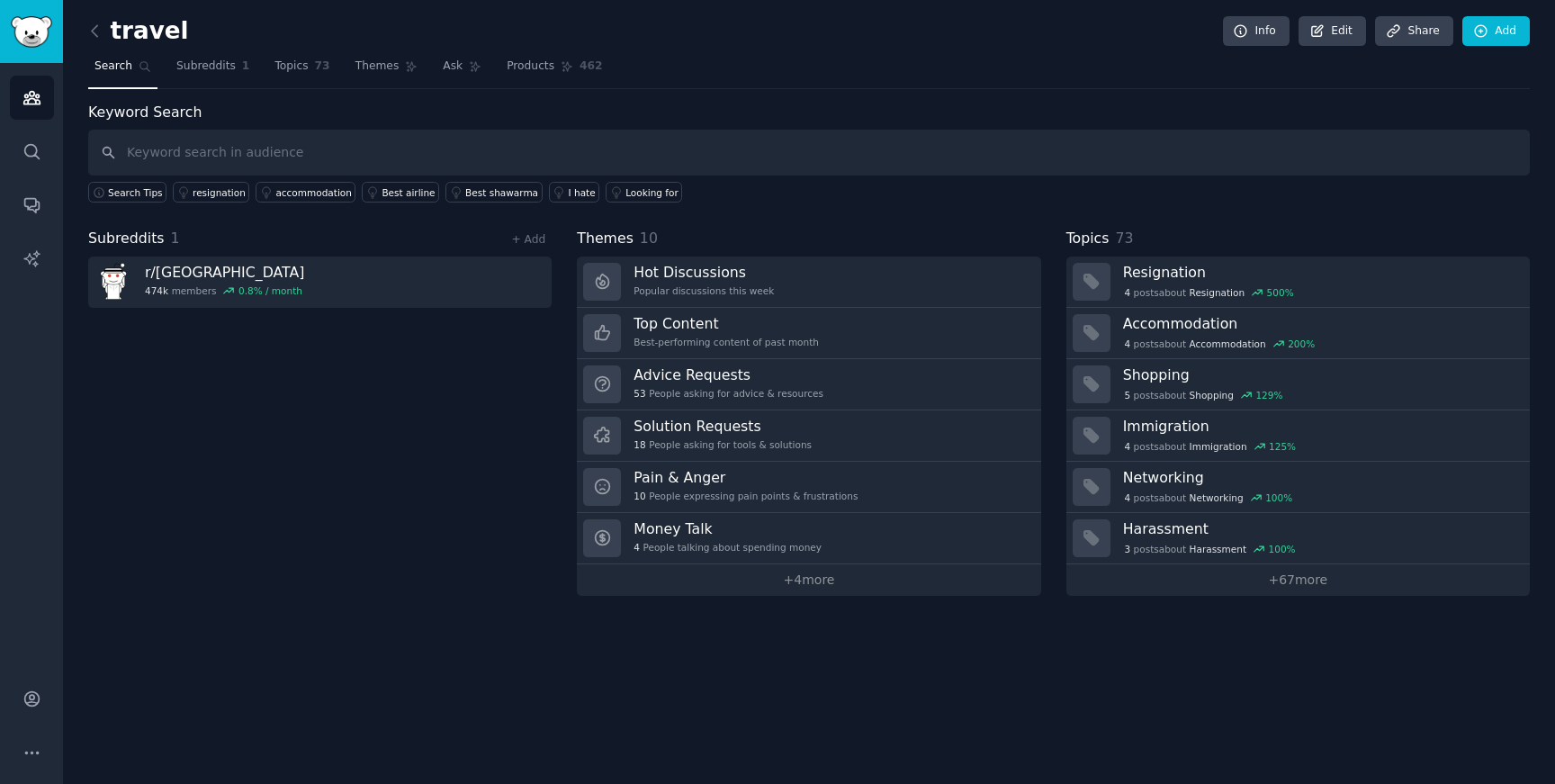
click at [285, 523] on div "Subreddits 1 + Add r/ dubai 474k members 0.8 % / month" at bounding box center [319, 412] width 464 height 368
click at [215, 160] on input "text" at bounding box center [809, 152] width 1442 height 46
type input "rent car"
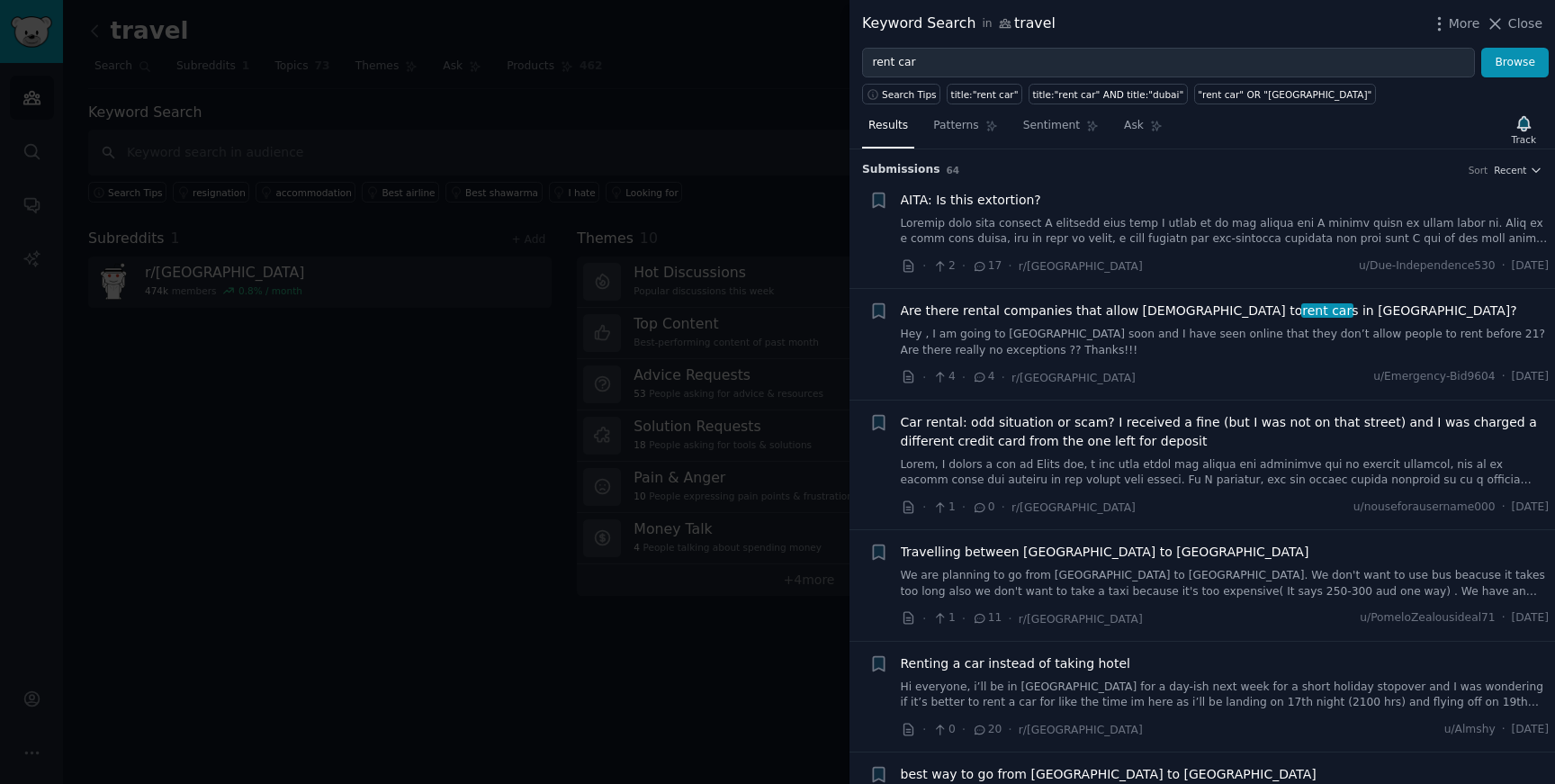
click at [514, 374] on div at bounding box center [778, 392] width 1555 height 784
